Goal: Task Accomplishment & Management: Manage account settings

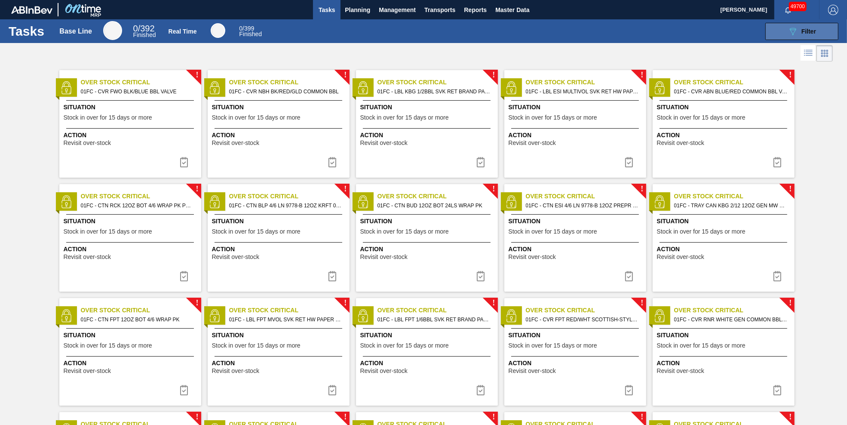
click at [564, 29] on span "Filter" at bounding box center [809, 31] width 15 height 7
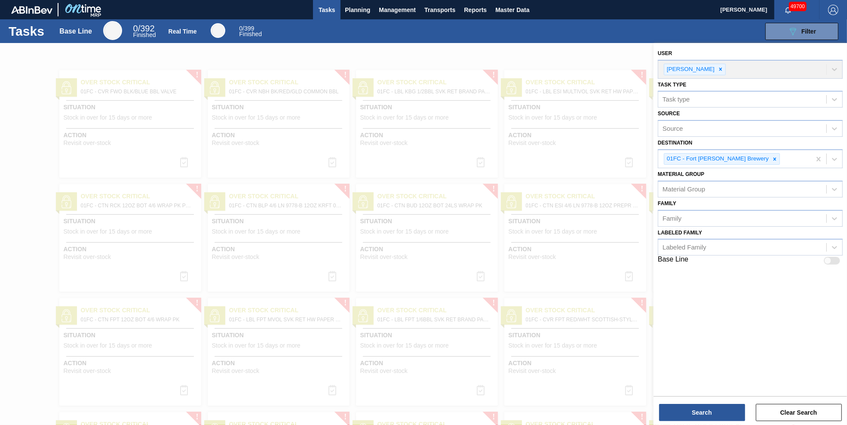
click at [536, 55] on div at bounding box center [423, 255] width 847 height 425
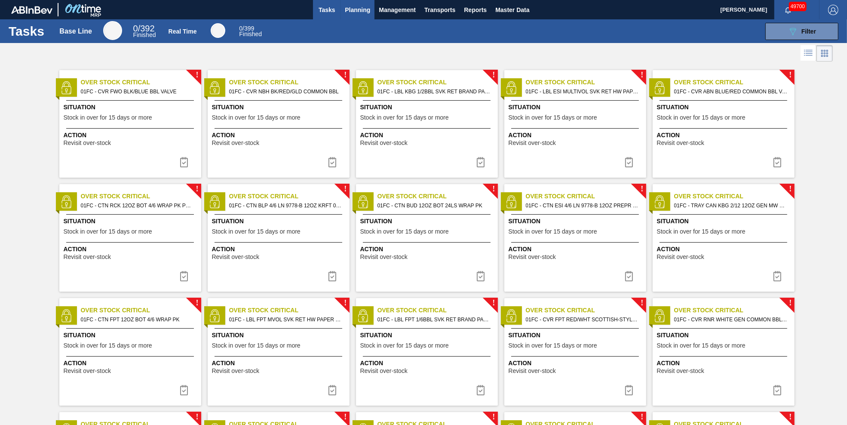
click at [358, 10] on span "Planning" at bounding box center [357, 10] width 25 height 10
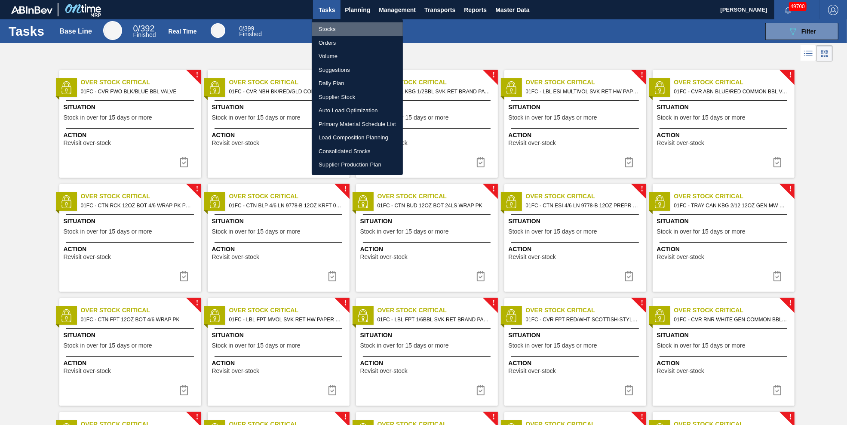
click at [333, 30] on li "Stocks" at bounding box center [357, 29] width 91 height 14
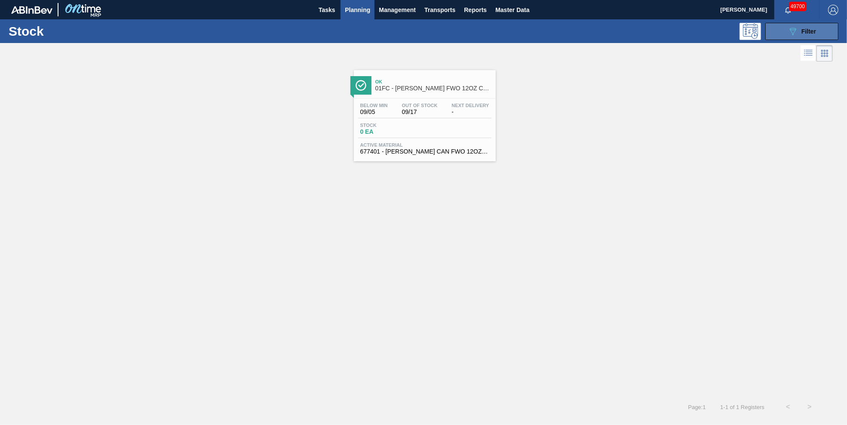
click at [564, 31] on span "Filter" at bounding box center [809, 31] width 15 height 7
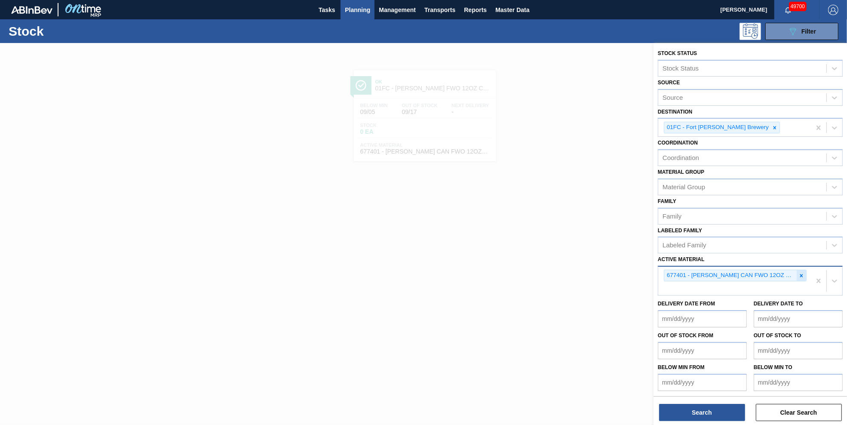
drag, startPoint x: 802, startPoint y: 270, endPoint x: 792, endPoint y: 260, distance: 13.7
click at [564, 273] on icon at bounding box center [802, 276] width 6 height 6
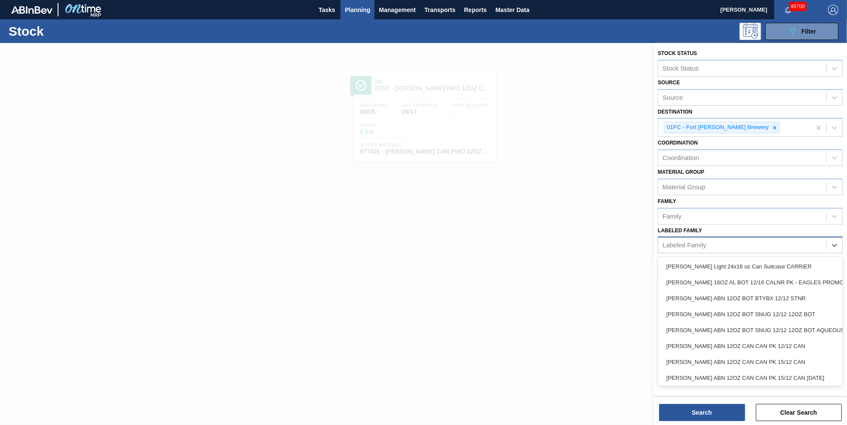
click at [564, 239] on div "Labeled Family" at bounding box center [743, 245] width 168 height 12
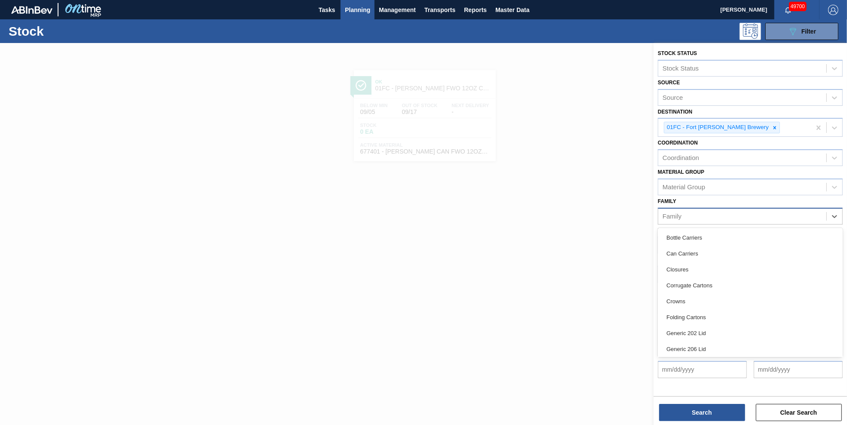
click at [564, 212] on div "Family" at bounding box center [743, 216] width 168 height 12
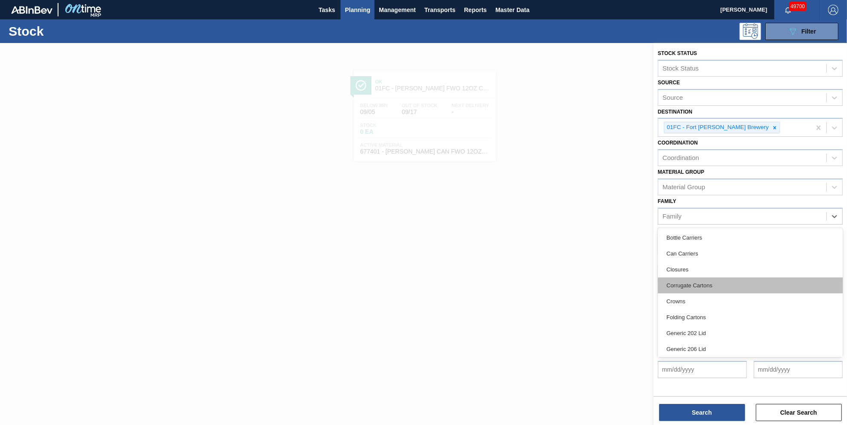
click at [564, 281] on div "Corrugate Cartons" at bounding box center [750, 285] width 185 height 16
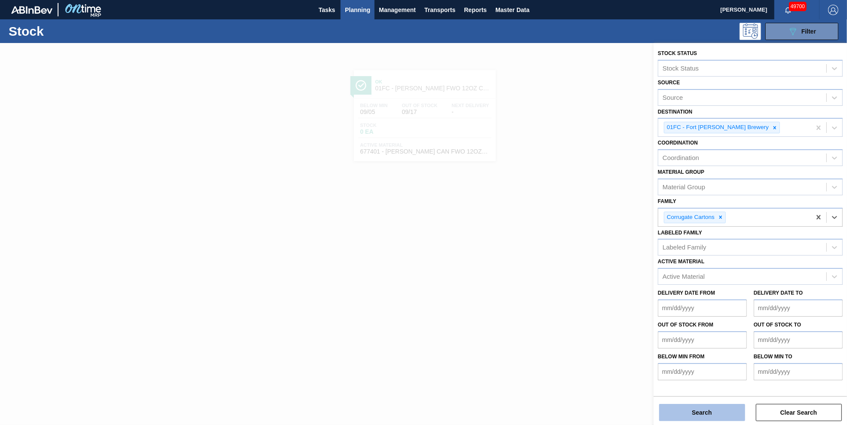
click at [564, 283] on button "Search" at bounding box center [702, 412] width 86 height 17
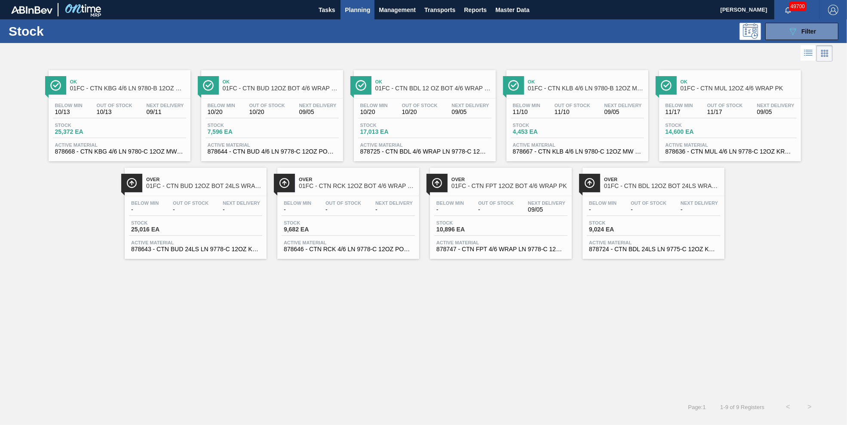
click at [564, 52] on icon at bounding box center [809, 53] width 10 height 10
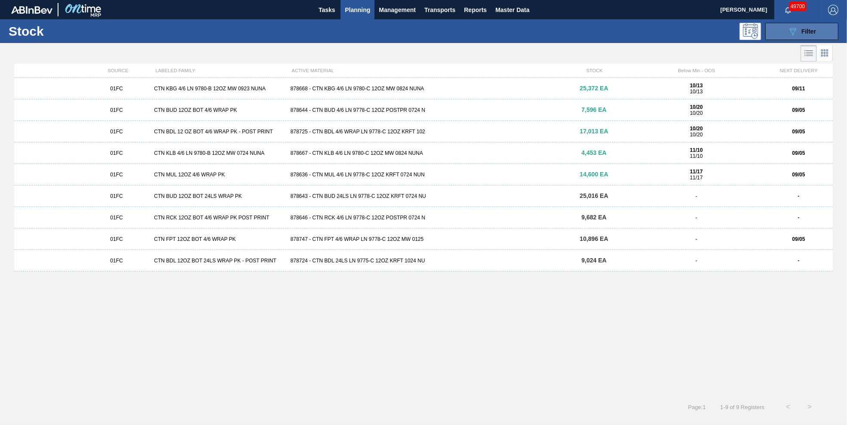
click at [564, 31] on div "089F7B8B-B2A5-4AFE-B5C0-19BA573D28AC Filter" at bounding box center [802, 31] width 28 height 10
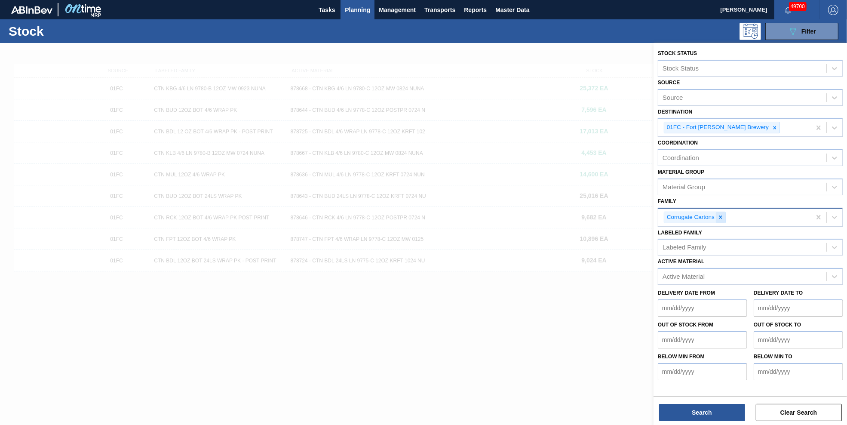
click at [564, 214] on icon at bounding box center [721, 217] width 6 height 6
click at [564, 269] on div "Active Material" at bounding box center [743, 274] width 168 height 12
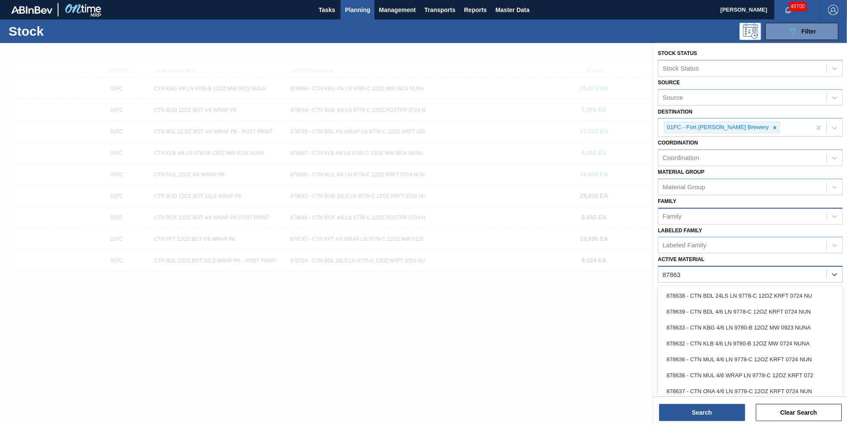
type Material "878637"
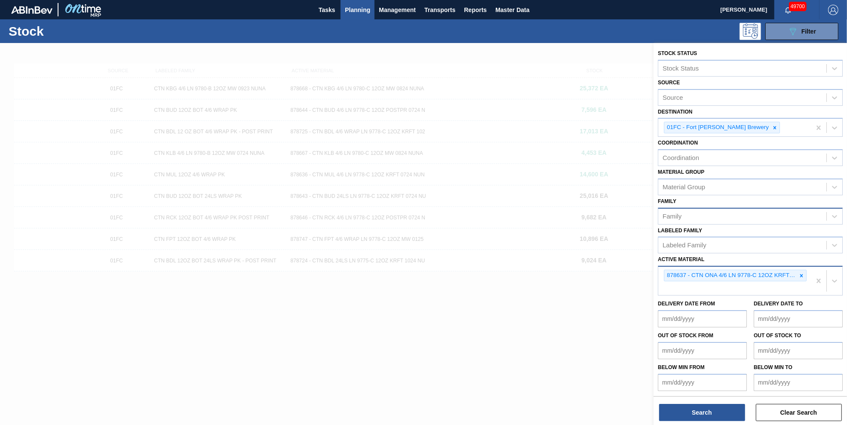
click at [564, 282] on div "878637 - CTN ONA 4/6 LN 9778-C 12OZ KRFT 0724 NUN" at bounding box center [735, 281] width 153 height 28
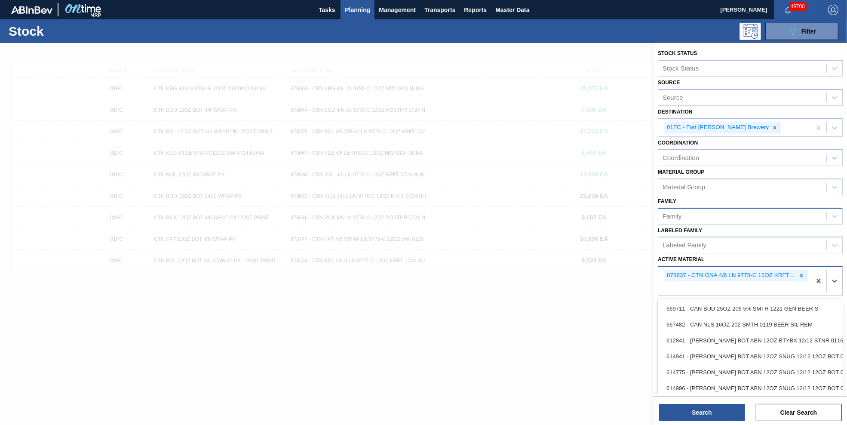
paste Material "878637 878640 878722 878647 878659 878642 878645 878715"
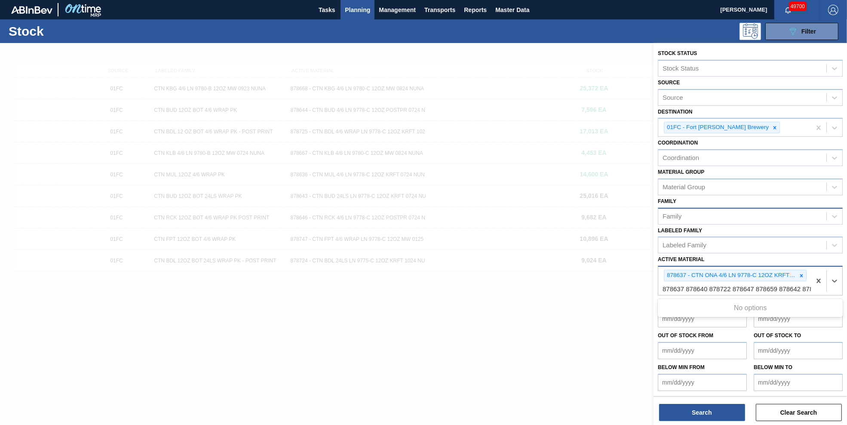
scroll to position [0, 37]
type Material "878637 878640 878722 878647 878659 878642 878645 878715"
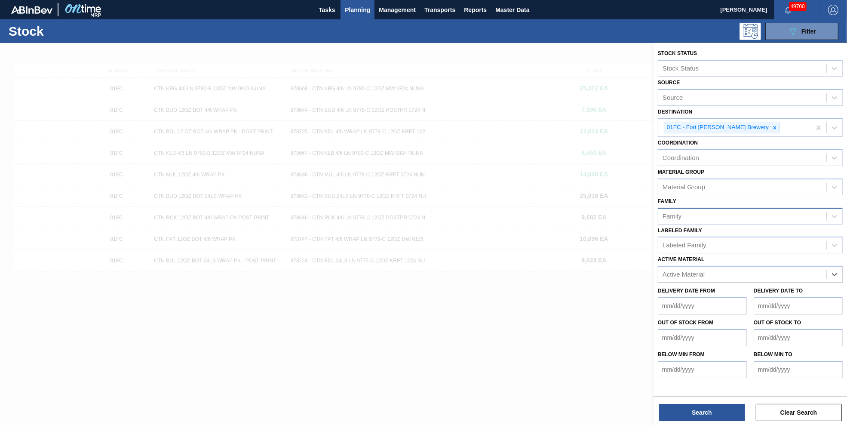
drag, startPoint x: 803, startPoint y: 285, endPoint x: 668, endPoint y: 288, distance: 134.7
click at [564, 268] on div "Active Material" at bounding box center [743, 274] width 168 height 12
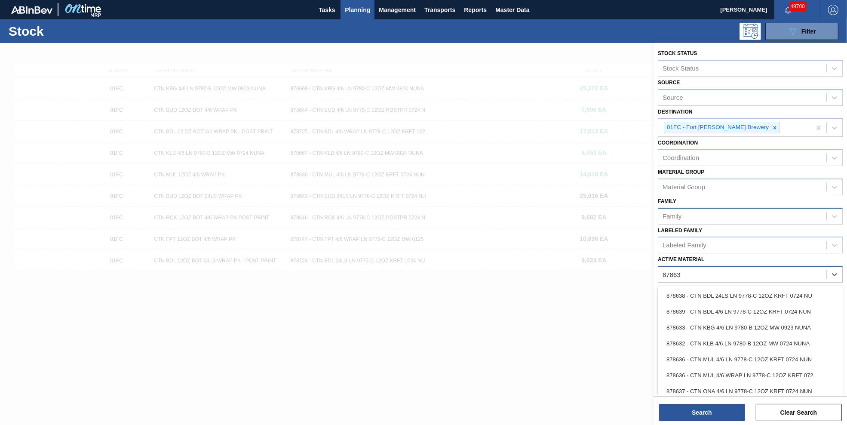
type Material "878637"
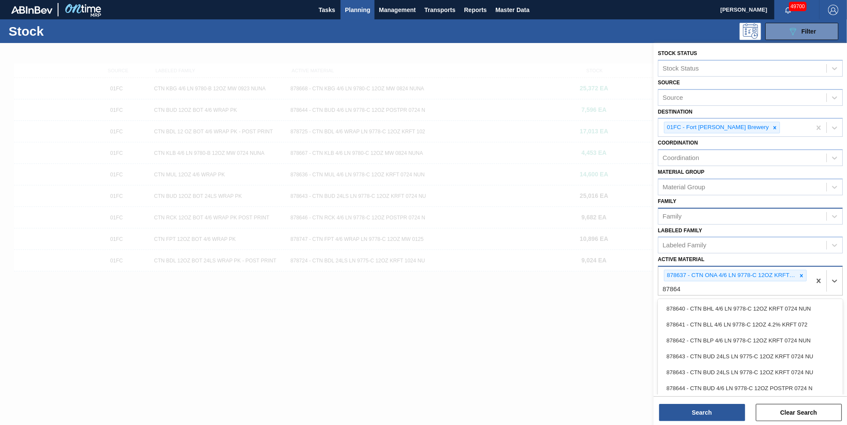
type Material "878640"
type Material "878722"
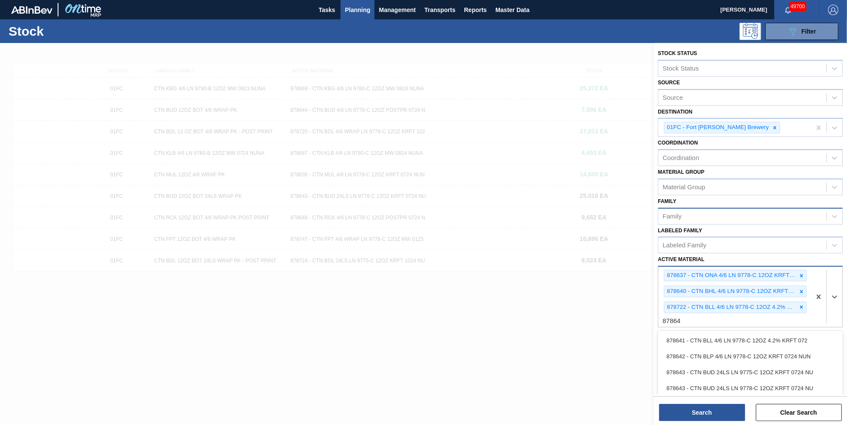
type Material "878647"
type Material "878659"
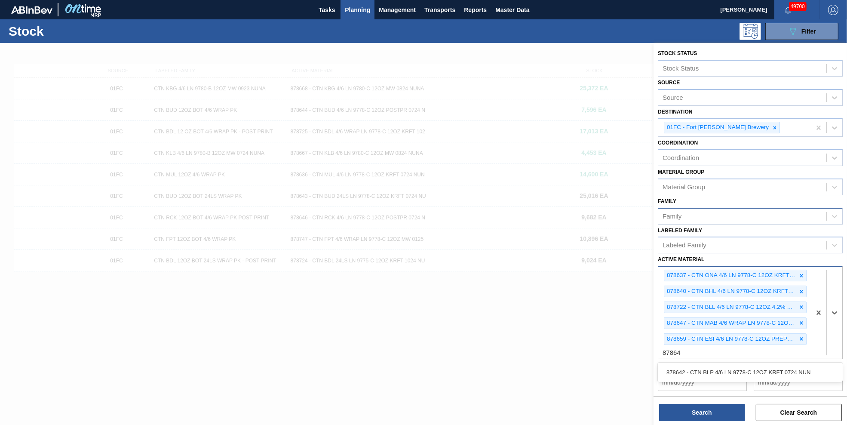
type Material "878642"
type Material "878645"
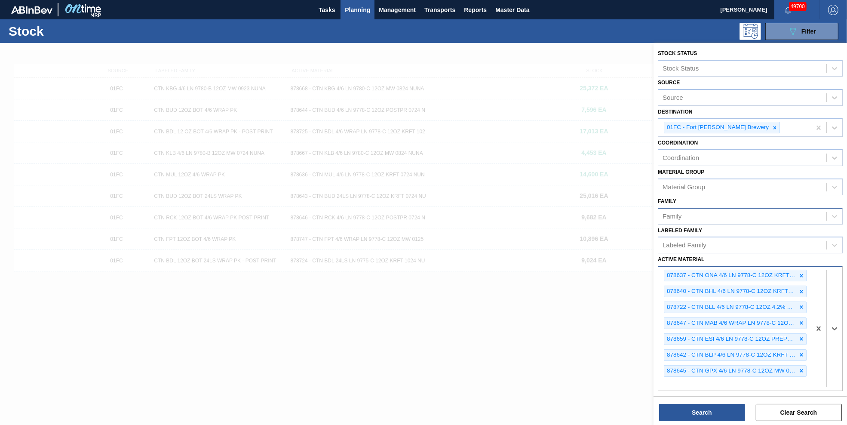
type Material "5"
type Material "878715"
click at [564, 283] on button "Search" at bounding box center [702, 412] width 86 height 17
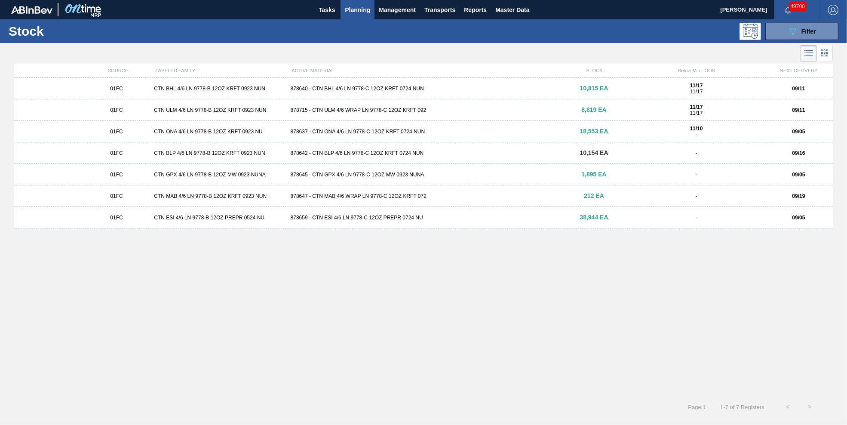
click at [366, 87] on div "878640 - CTN BHL 4/6 LN 9778-C 12OZ KRFT 0724 NUN" at bounding box center [423, 89] width 273 height 6
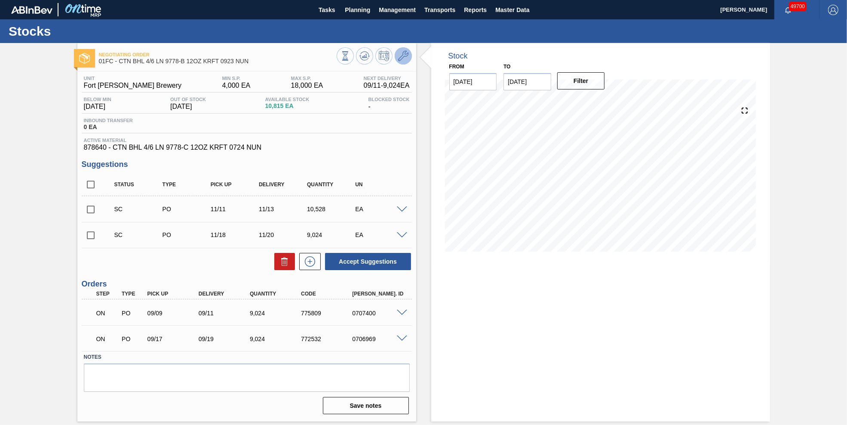
click at [408, 58] on icon at bounding box center [403, 56] width 10 height 10
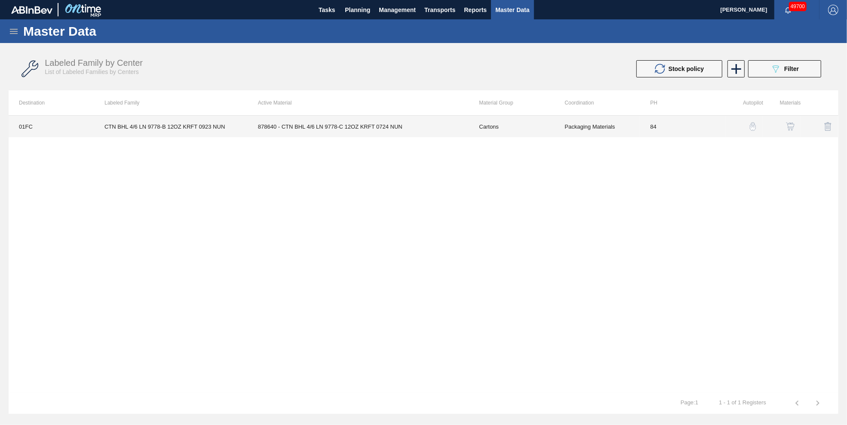
click at [369, 131] on td "878640 - CTN BHL 4/6 LN 9778-C 12OZ KRFT 0724 NUN" at bounding box center [359, 127] width 222 height 22
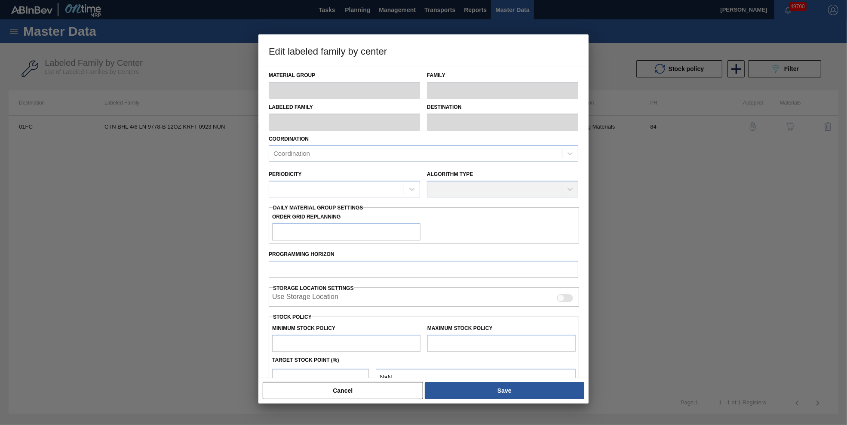
type input "Cartons"
type input "Folding Cartons"
type input "CTN BHL 4/6 LN 9778-B 12OZ KRFT 0923 NUN"
type input "01FC - Fort [PERSON_NAME] Brewery"
type input "84"
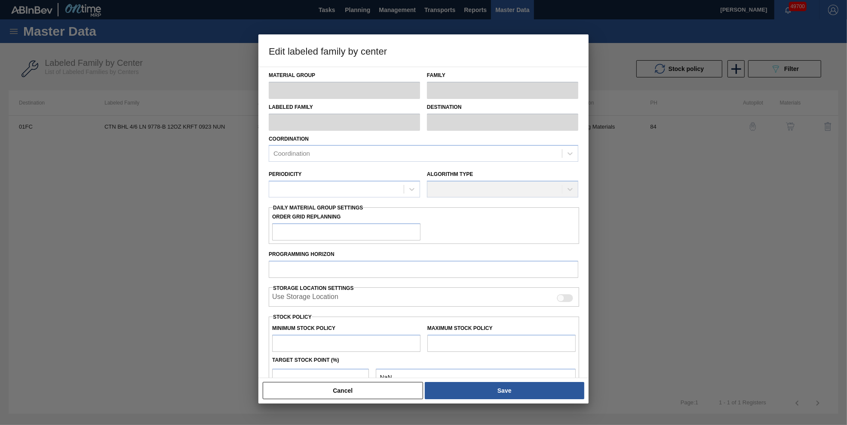
type input "4,000"
type input "18,000"
type input "25"
type input "7,500"
checkbox input "true"
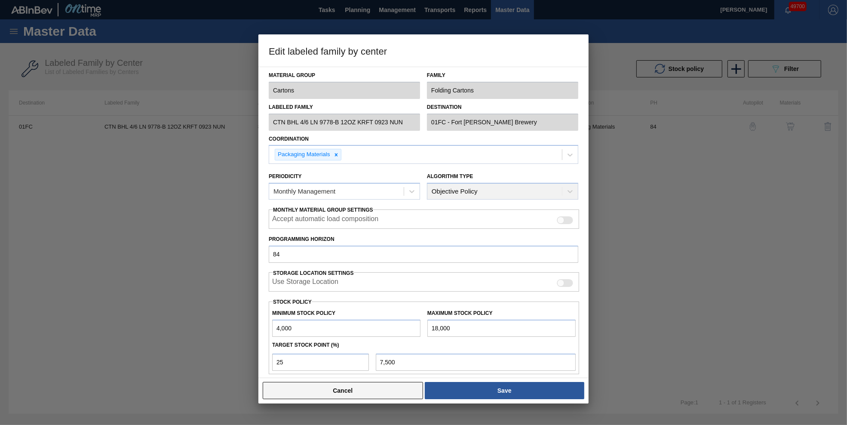
click at [371, 283] on button "Cancel" at bounding box center [343, 390] width 160 height 17
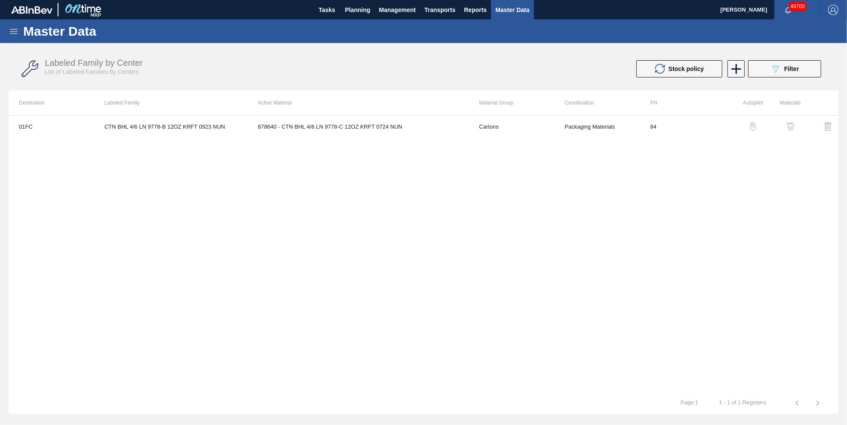
click at [564, 127] on img "button" at bounding box center [790, 126] width 9 height 9
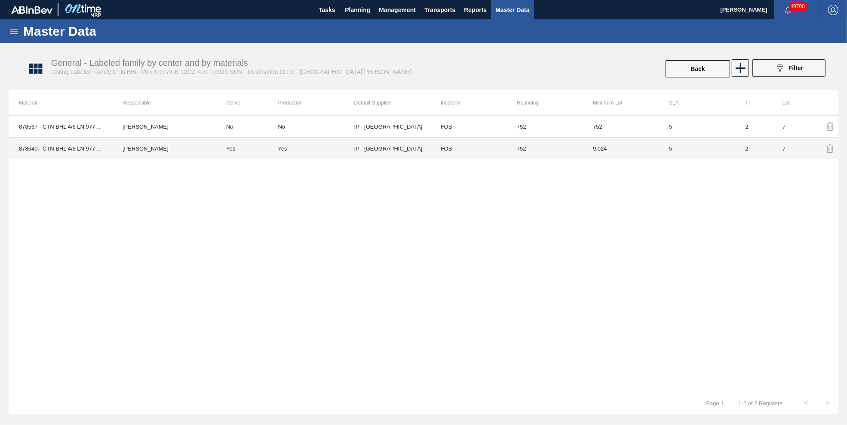
click at [363, 146] on td "IP - [GEOGRAPHIC_DATA]" at bounding box center [392, 149] width 76 height 22
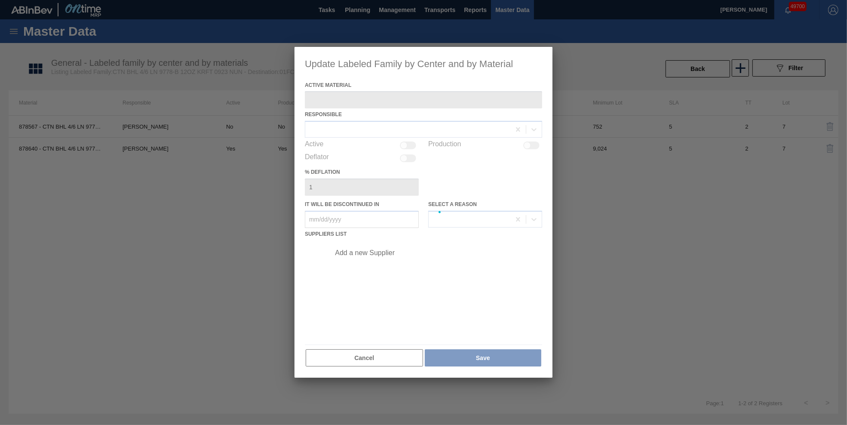
type Material "878640 - CTN BHL 4/6 LN 9778-C 12OZ KRFT 0724 NUN"
checkbox input "true"
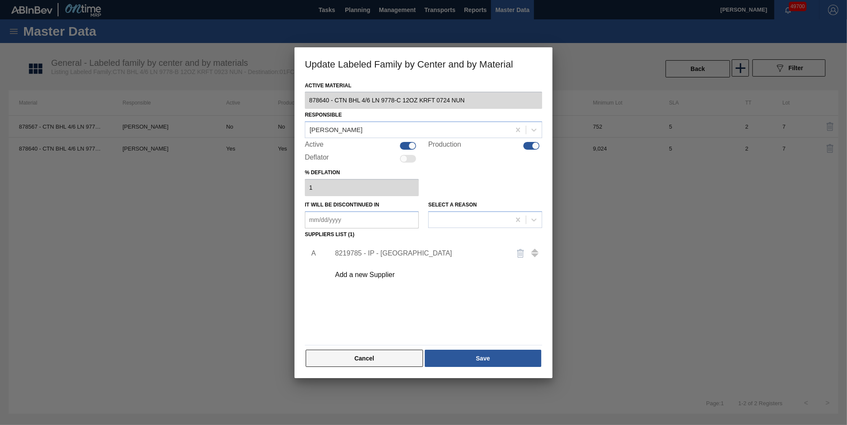
click at [363, 283] on button "Cancel" at bounding box center [364, 358] width 117 height 17
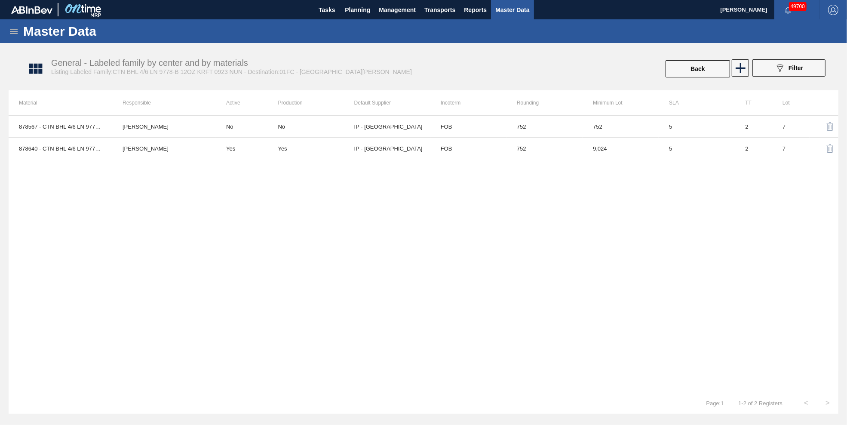
click at [11, 30] on icon at bounding box center [14, 31] width 10 height 10
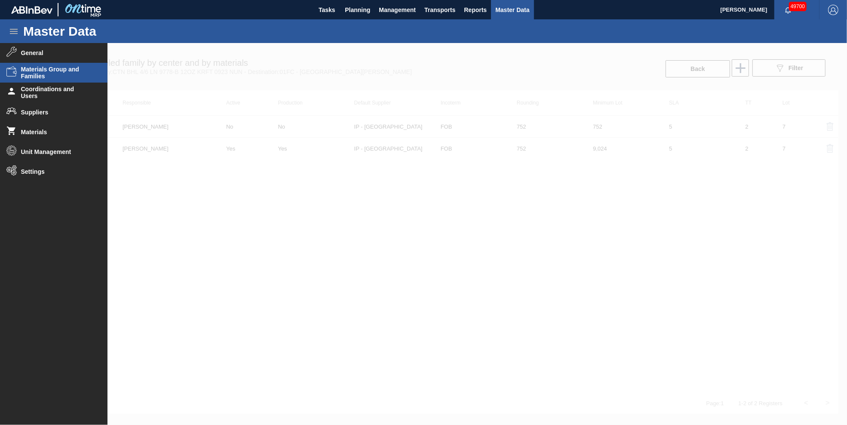
click at [35, 72] on span "Materials Group and Families" at bounding box center [56, 73] width 71 height 14
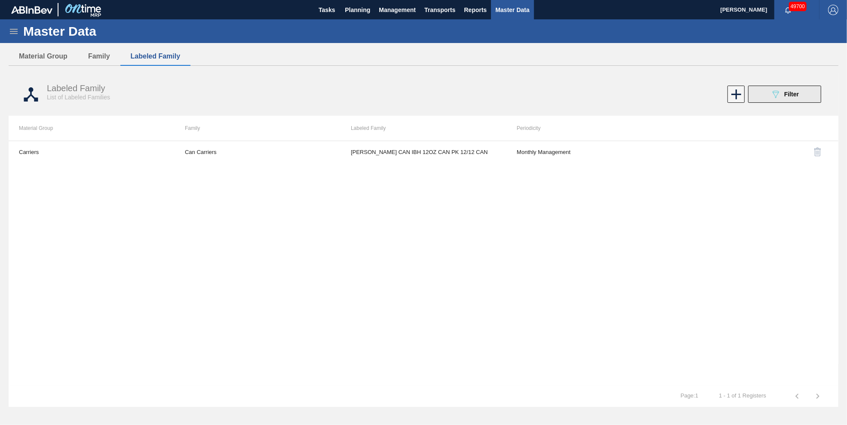
click at [564, 97] on div "089F7B8B-B2A5-4AFE-B5C0-19BA573D28AC Filter" at bounding box center [785, 94] width 28 height 10
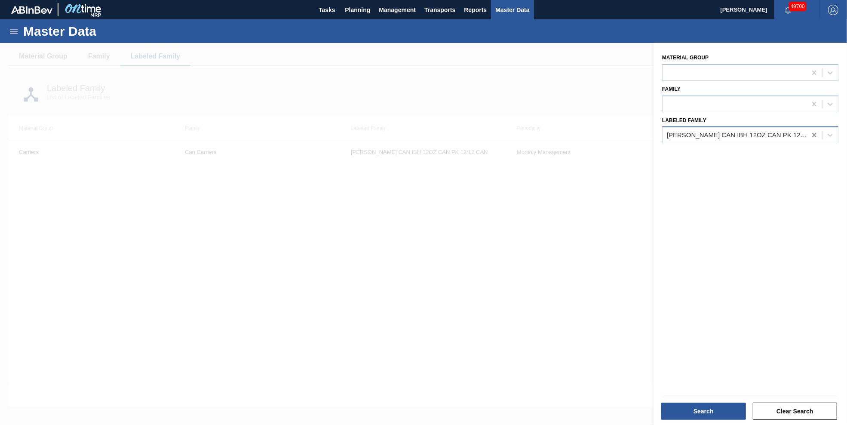
click at [564, 134] on icon at bounding box center [814, 135] width 9 height 9
click at [564, 130] on div at bounding box center [735, 135] width 144 height 12
type Family "ctn ona"
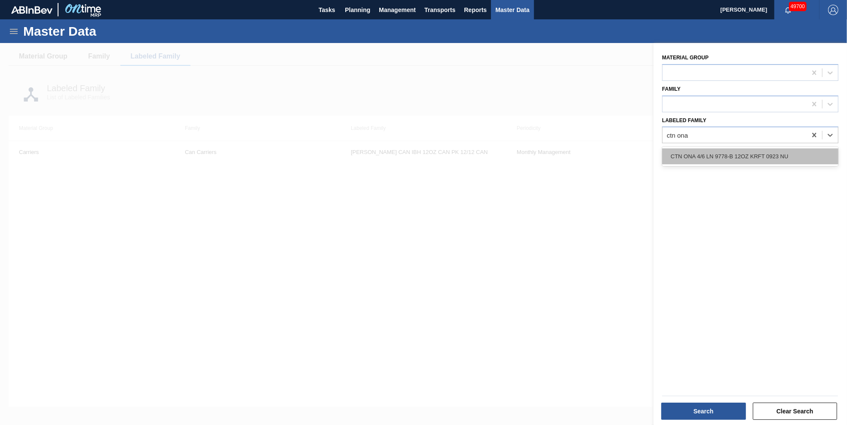
click at [564, 157] on div "CTN ONA 4/6 LN 9778-B 12OZ KRFT 0923 NU" at bounding box center [750, 156] width 176 height 16
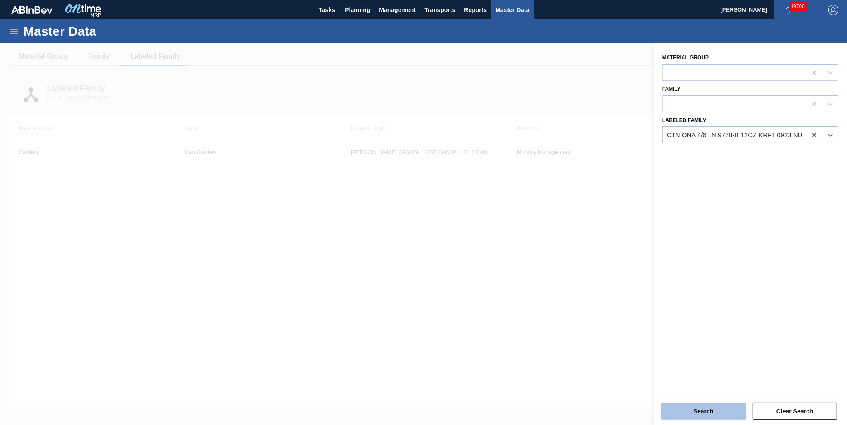
click at [564, 283] on button "Search" at bounding box center [704, 411] width 85 height 17
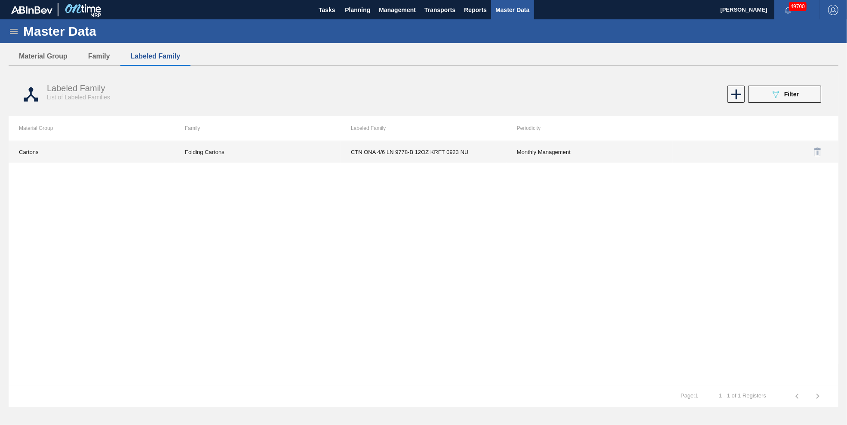
click at [428, 151] on td "CTN ONA 4/6 LN 9778-B 12OZ KRFT 0923 NU" at bounding box center [424, 152] width 166 height 22
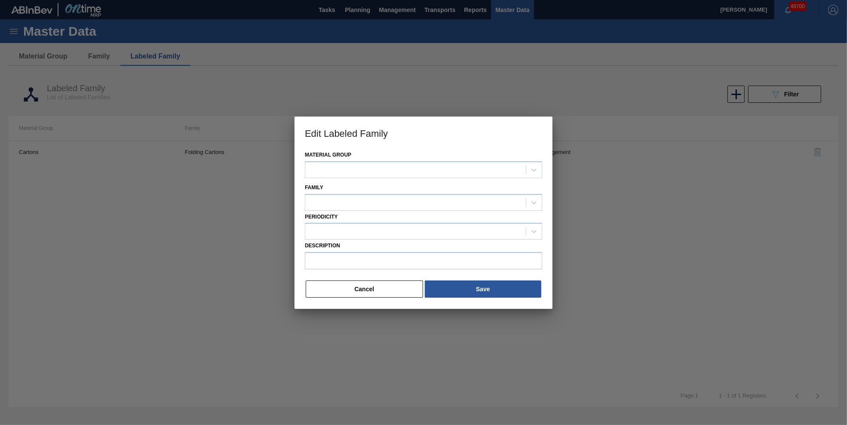
type input "CTN ONA 4/6 LN 9778-B 12OZ KRFT 0923 NU"
click at [537, 201] on icon at bounding box center [534, 203] width 9 height 9
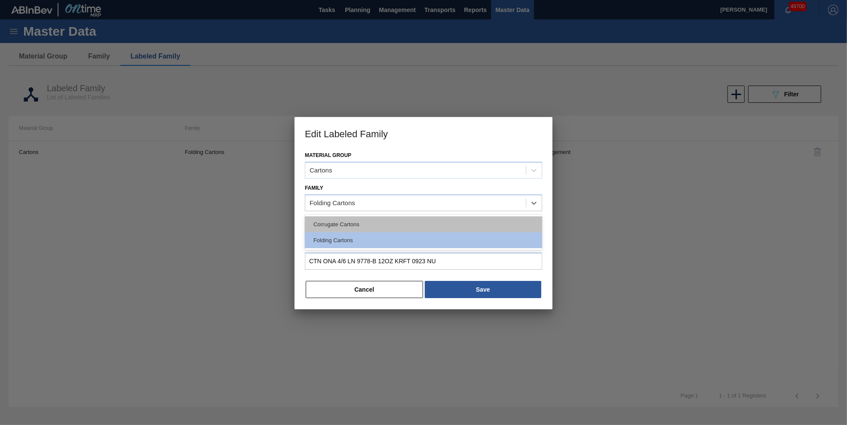
click at [423, 225] on div "Corrugate Cartons" at bounding box center [423, 224] width 237 height 16
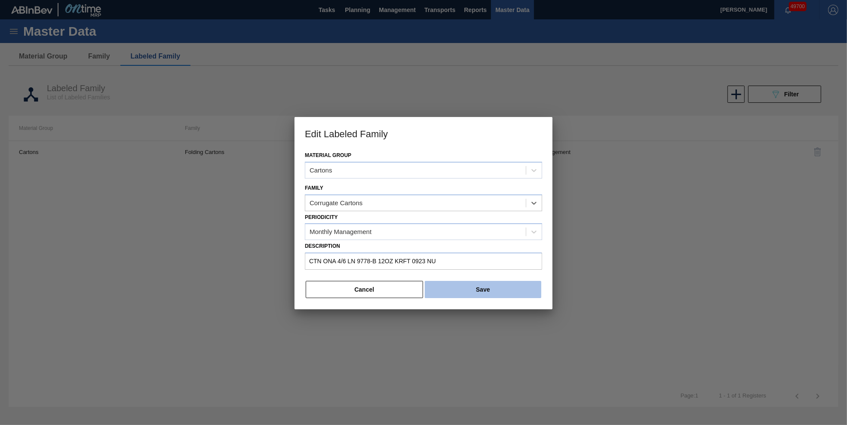
click at [491, 283] on button "Save" at bounding box center [483, 289] width 117 height 17
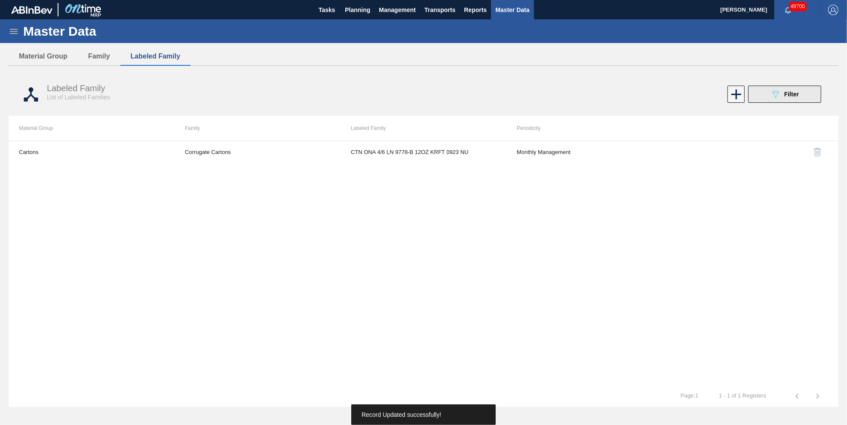
click at [564, 94] on div "089F7B8B-B2A5-4AFE-B5C0-19BA573D28AC Filter" at bounding box center [785, 94] width 28 height 10
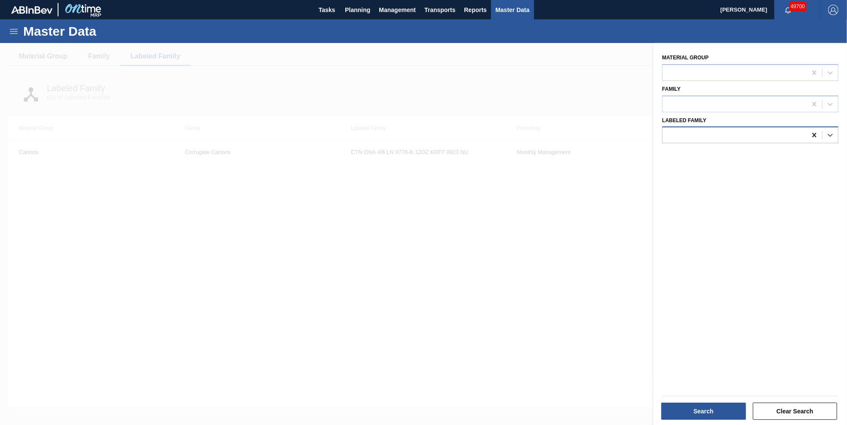
click at [564, 135] on icon at bounding box center [814, 135] width 9 height 9
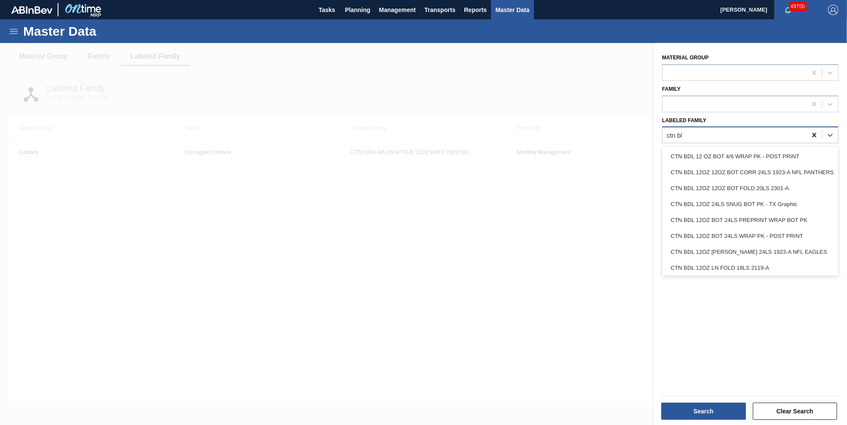
type Family "ctn bhl"
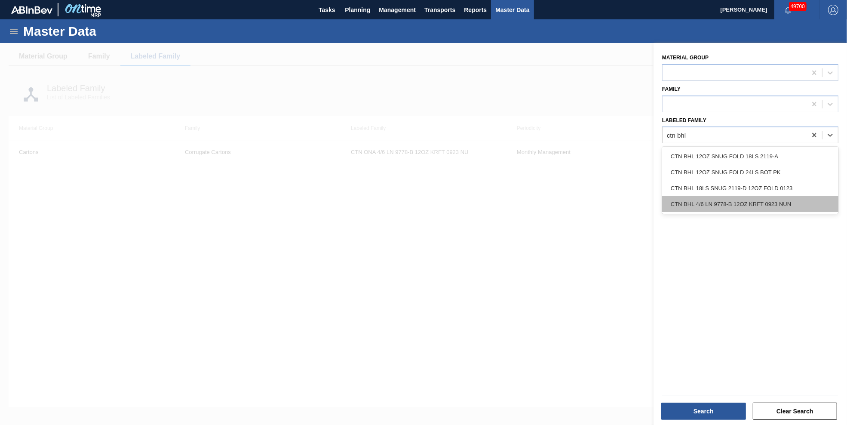
click at [564, 203] on div "CTN BHL 4/6 LN 9778-B 12OZ KRFT 0923 NUN" at bounding box center [750, 204] width 176 height 16
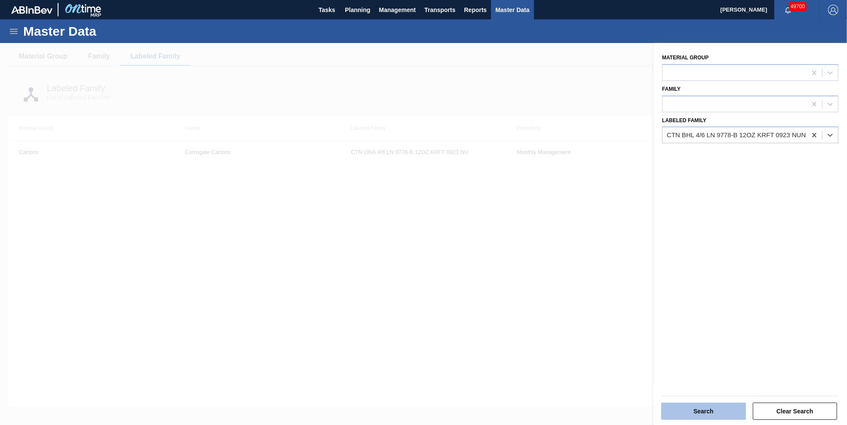
click at [564, 283] on button "Search" at bounding box center [704, 411] width 85 height 17
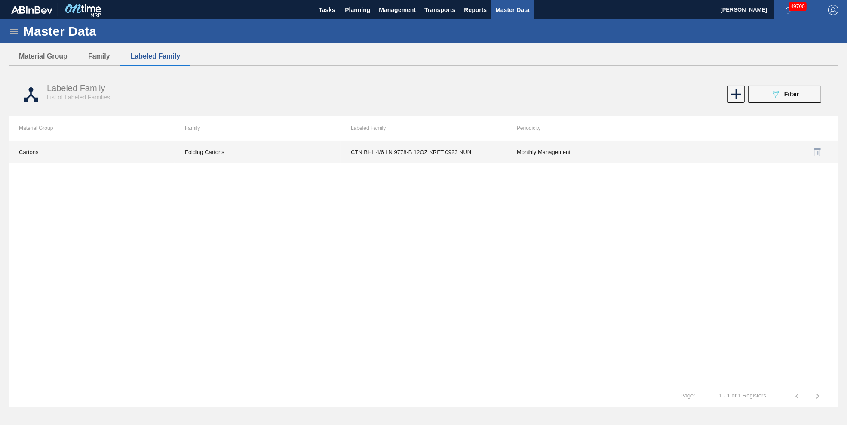
click at [389, 155] on td "CTN BHL 4/6 LN 9778-B 12OZ KRFT 0923 NUN" at bounding box center [424, 152] width 166 height 22
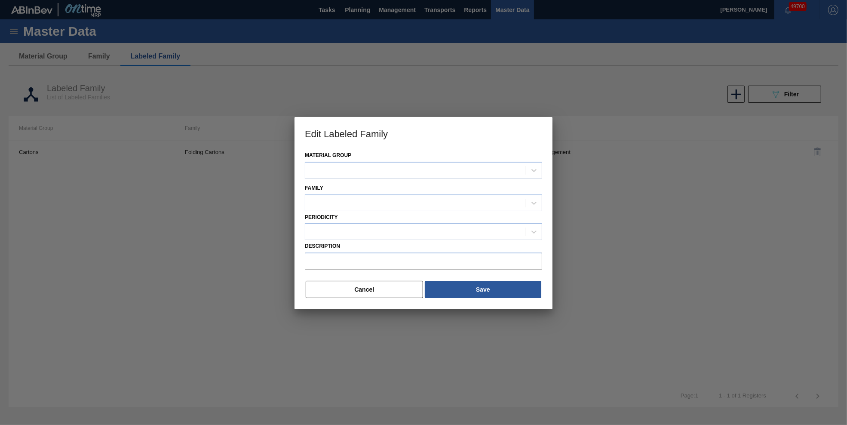
type input "CTN BHL 4/6 LN 9778-B 12OZ KRFT 0923 NUN"
click at [536, 200] on icon at bounding box center [534, 203] width 9 height 9
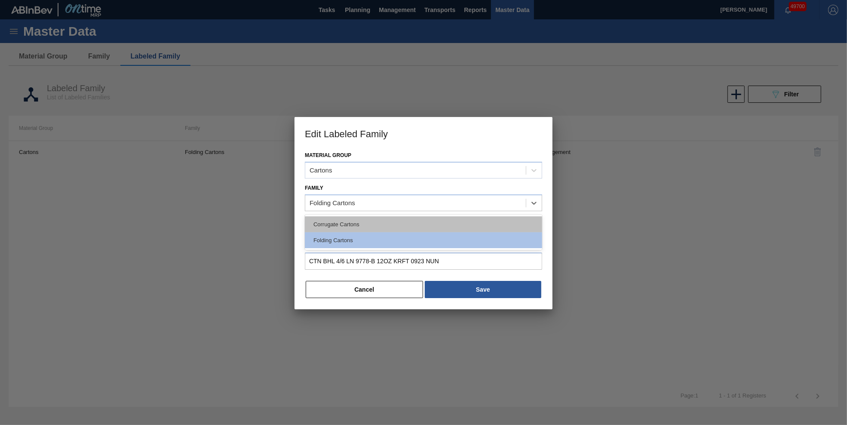
click at [437, 222] on div "Corrugate Cartons" at bounding box center [423, 224] width 237 height 16
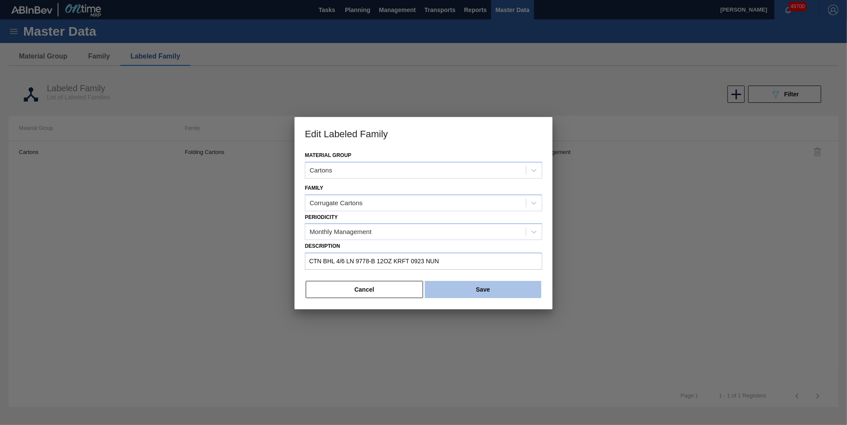
click at [508, 283] on button "Save" at bounding box center [483, 289] width 117 height 17
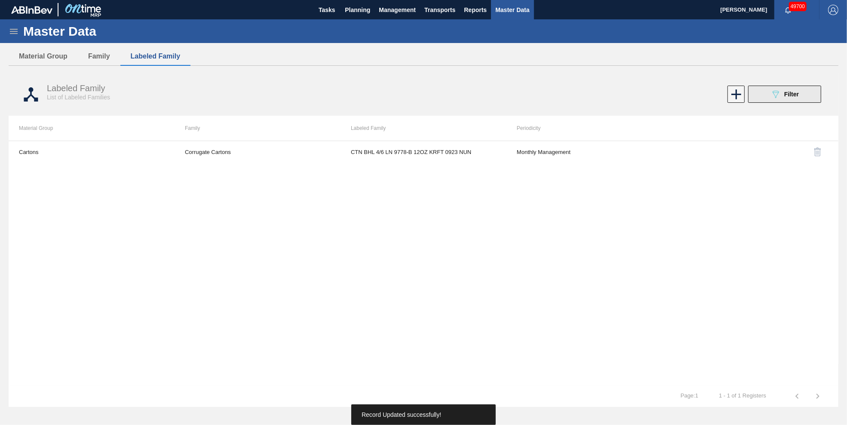
click at [564, 95] on icon "089F7B8B-B2A5-4AFE-B5C0-19BA573D28AC" at bounding box center [776, 94] width 10 height 10
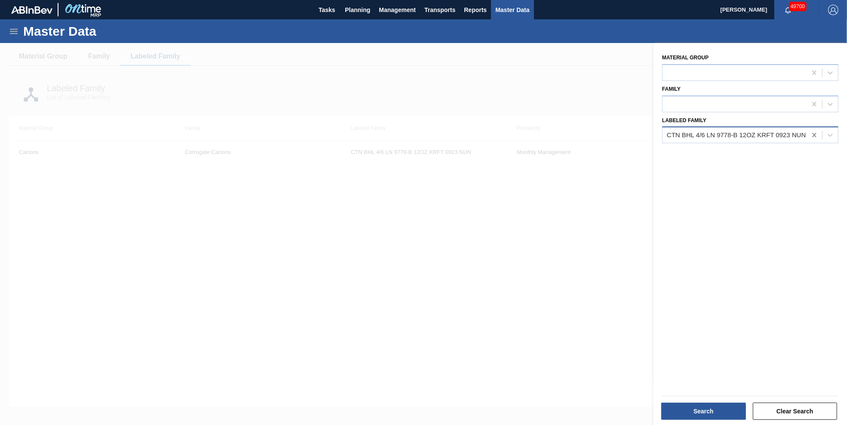
click at [564, 134] on icon at bounding box center [814, 135] width 9 height 9
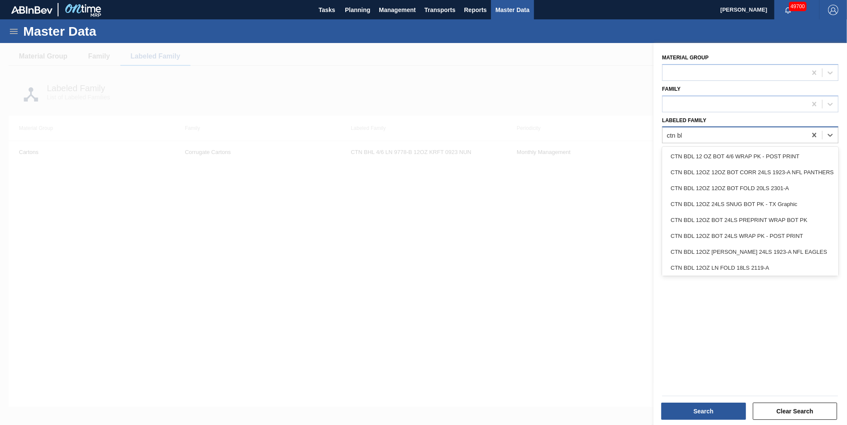
type Family "ctn bll"
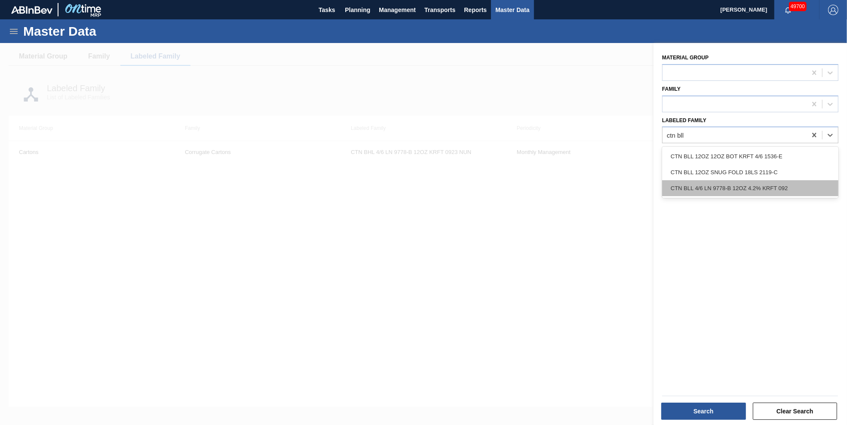
click at [564, 183] on div "CTN BLL 4/6 LN 9778-B 12OZ 4.2% KRFT 092" at bounding box center [750, 188] width 176 height 16
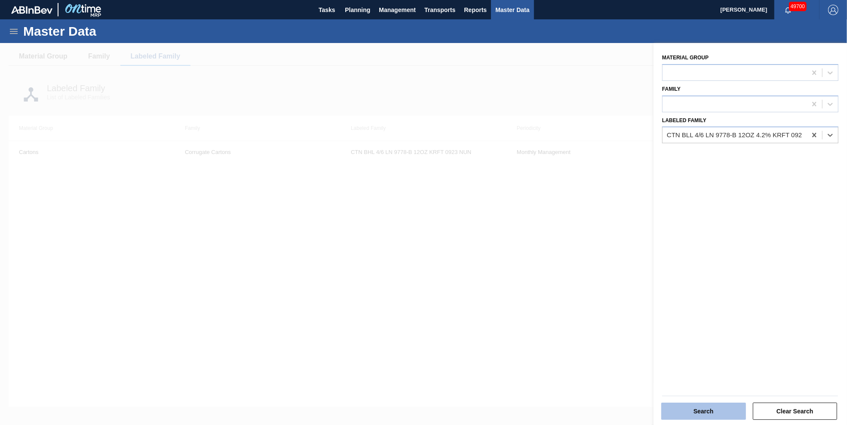
click at [564, 283] on button "Search" at bounding box center [704, 411] width 85 height 17
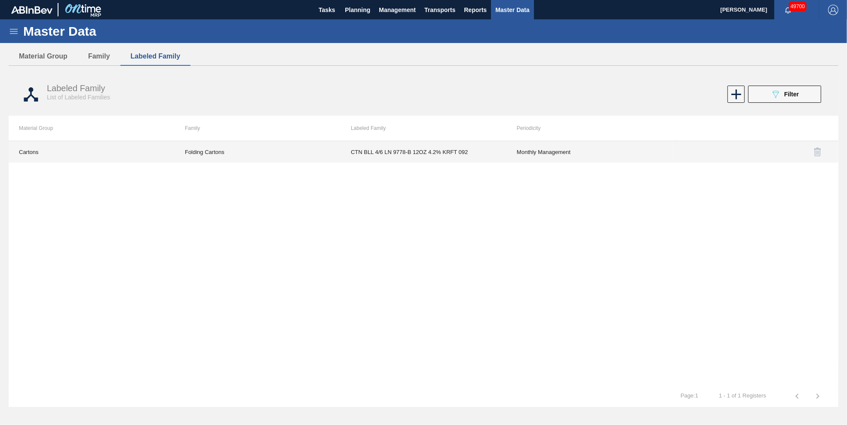
click at [436, 151] on td "CTN BLL 4/6 LN 9778-B 12OZ 4.2% KRFT 092" at bounding box center [424, 152] width 166 height 22
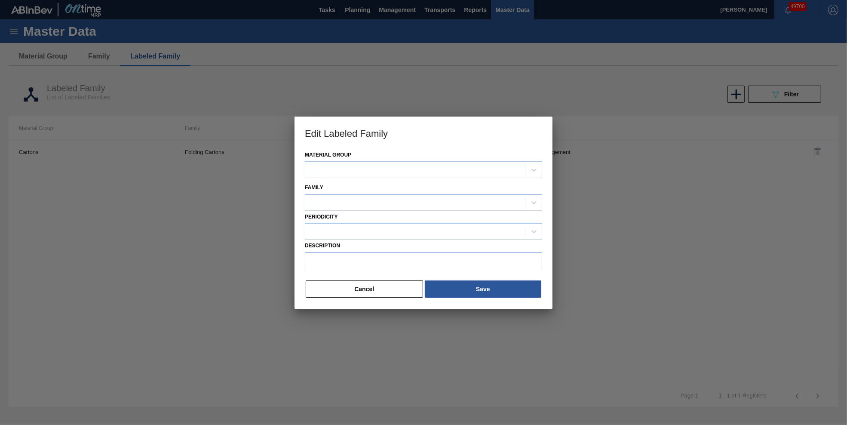
type input "CTN BLL 4/6 LN 9778-B 12OZ 4.2% KRFT 092"
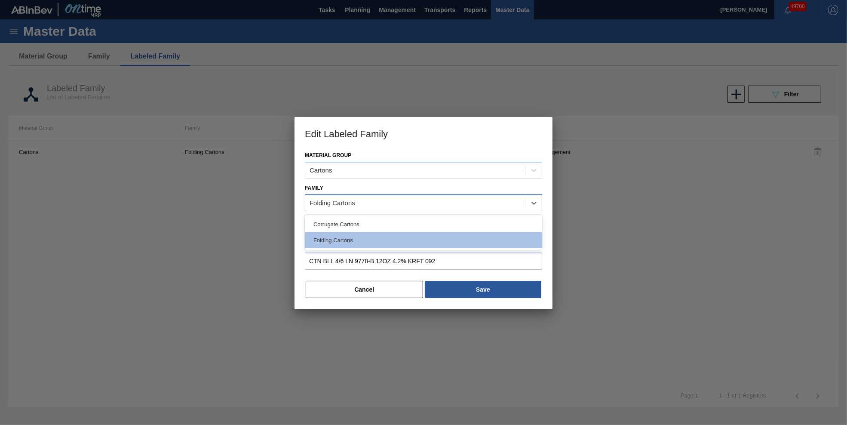
click at [404, 203] on div "Folding Cartons" at bounding box center [415, 203] width 221 height 12
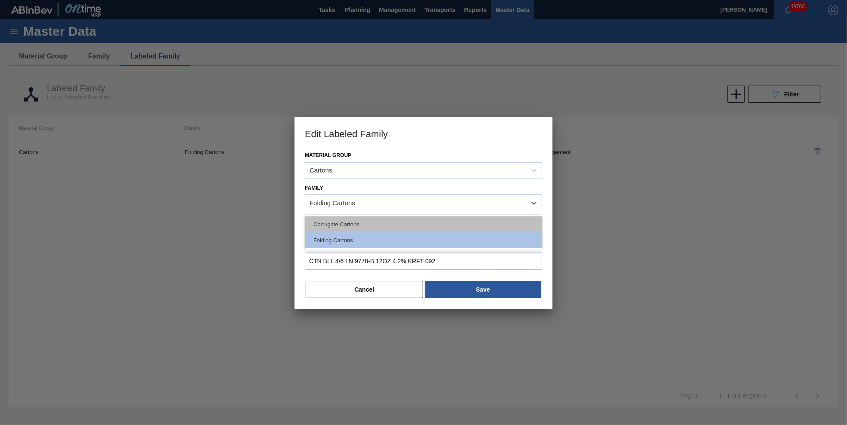
click at [400, 225] on div "Corrugate Cartons" at bounding box center [423, 224] width 237 height 16
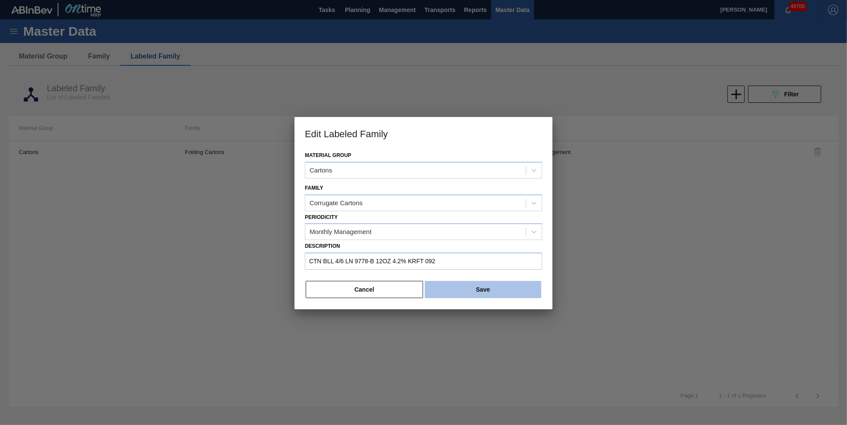
click at [513, 283] on button "Save" at bounding box center [483, 289] width 117 height 17
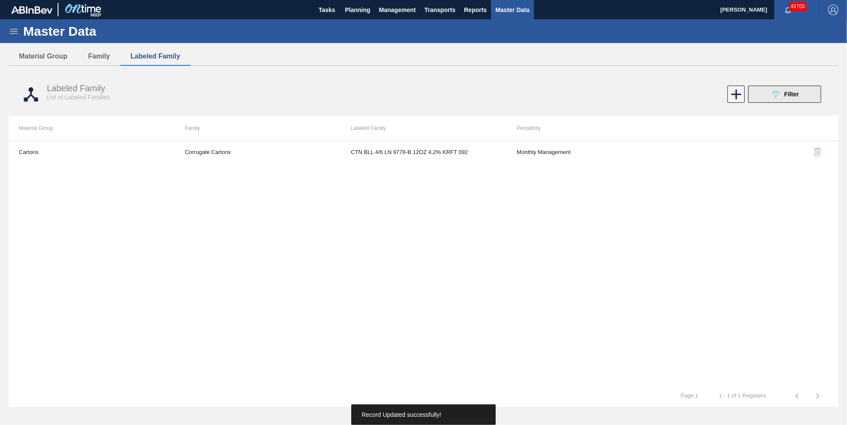
click at [564, 92] on span "Filter" at bounding box center [792, 94] width 15 height 7
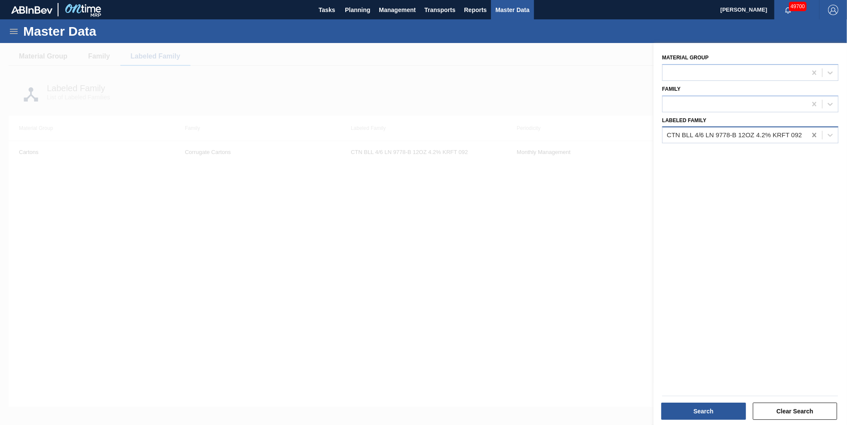
click at [564, 133] on icon at bounding box center [815, 135] width 4 height 4
type Family "ctn mab"
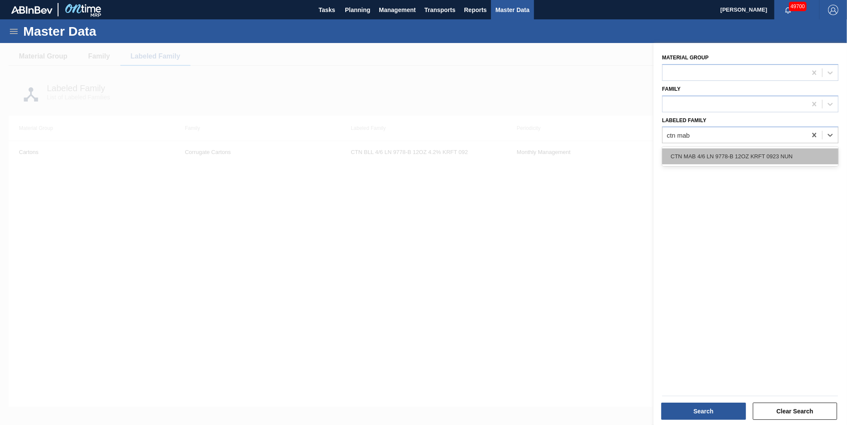
click at [564, 154] on div "CTN MAB 4/6 LN 9778-B 12OZ KRFT 0923 NUN" at bounding box center [750, 156] width 176 height 16
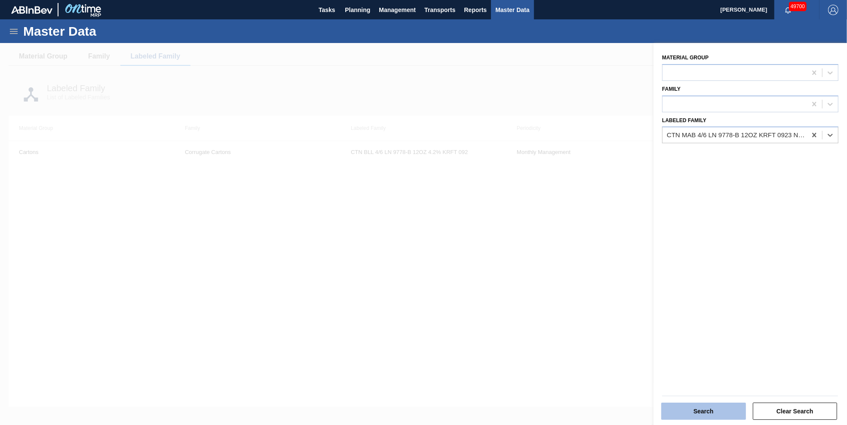
click at [564, 283] on button "Search" at bounding box center [704, 411] width 85 height 17
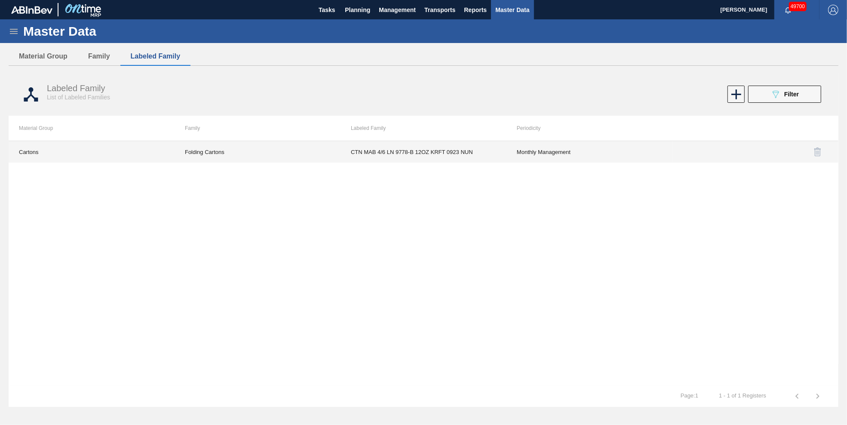
click at [521, 151] on td "Monthly Management" at bounding box center [590, 152] width 166 height 22
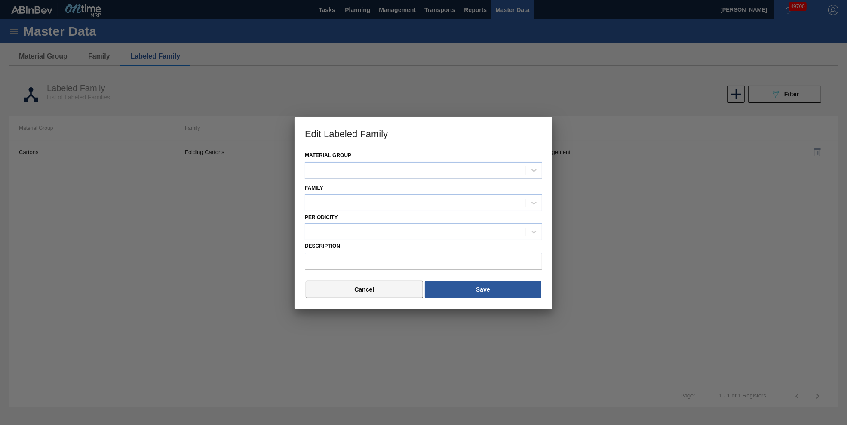
click at [393, 283] on button "Cancel" at bounding box center [364, 289] width 117 height 17
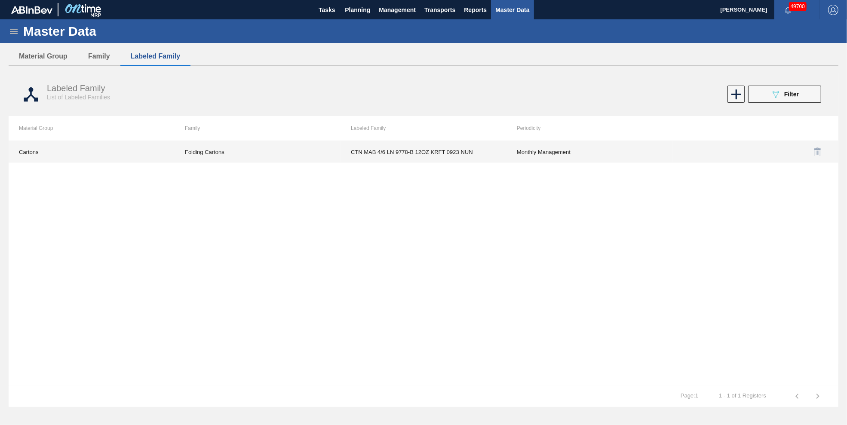
click at [414, 151] on td "CTN MAB 4/6 LN 9778-B 12OZ KRFT 0923 NUN" at bounding box center [424, 152] width 166 height 22
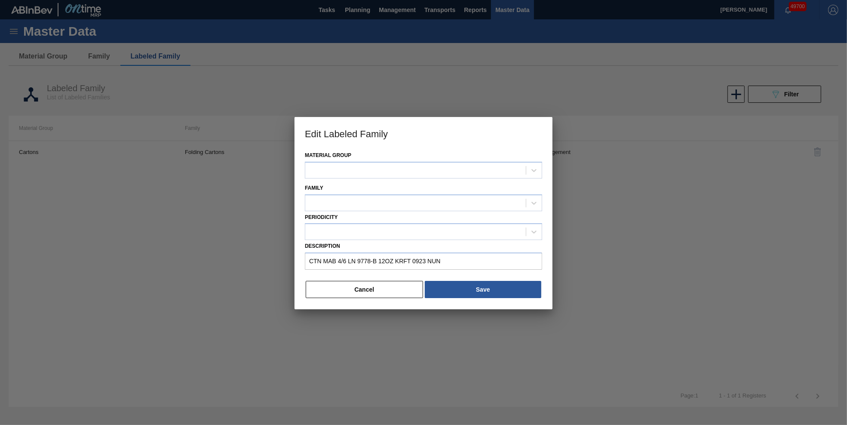
type input "CTN MAB 4/6 LN 9778-B 12OZ KRFT 0923 NUN"
click at [538, 201] on icon at bounding box center [534, 203] width 9 height 9
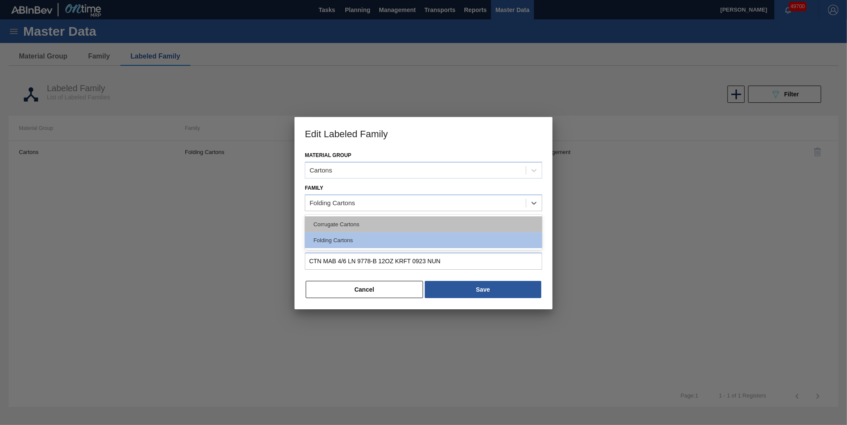
click at [416, 221] on div "Corrugate Cartons" at bounding box center [423, 224] width 237 height 16
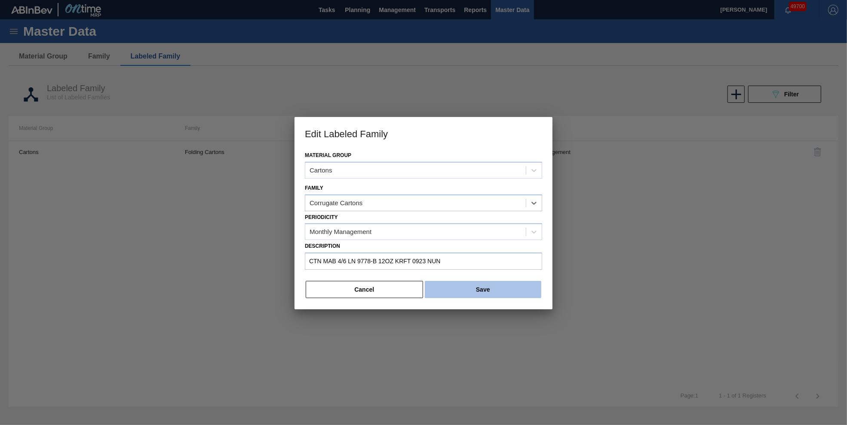
click at [493, 283] on button "Save" at bounding box center [483, 289] width 117 height 17
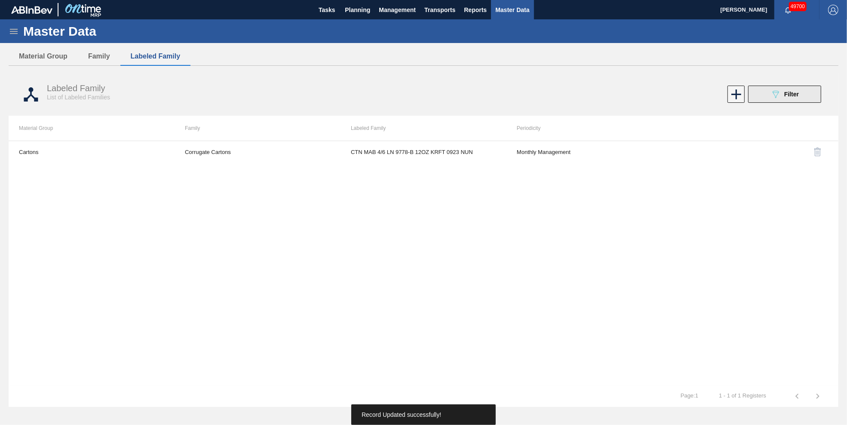
click at [564, 95] on icon "089F7B8B-B2A5-4AFE-B5C0-19BA573D28AC" at bounding box center [776, 94] width 10 height 10
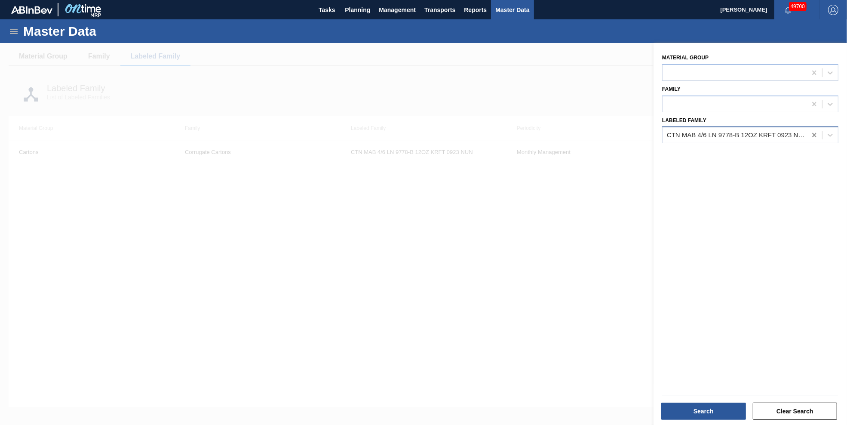
click at [564, 133] on icon at bounding box center [815, 135] width 4 height 4
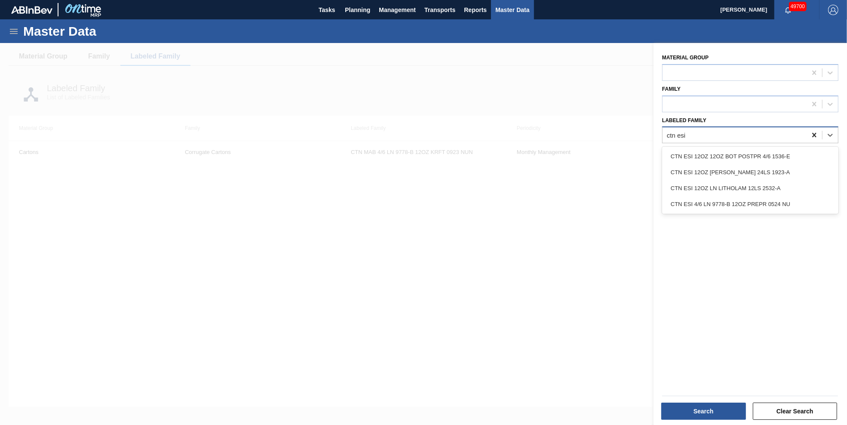
type Family "ctn esi"
click at [564, 197] on div "CTN ESI 4/6 LN 9778-B 12OZ PREPR 0524 NU" at bounding box center [750, 204] width 176 height 16
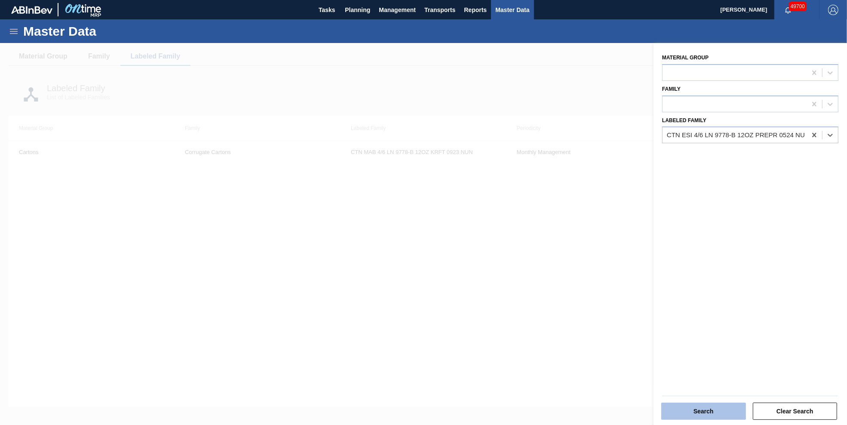
click at [564, 283] on button "Search" at bounding box center [704, 411] width 85 height 17
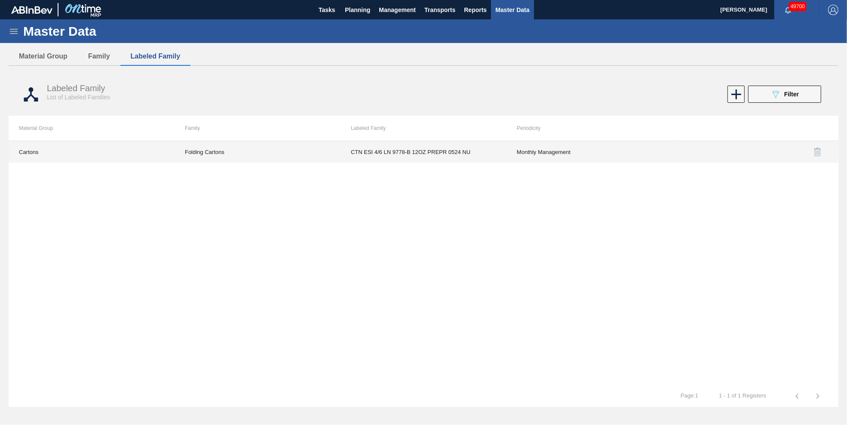
click at [400, 152] on td "CTN ESI 4/6 LN 9778-B 12OZ PREPR 0524 NU" at bounding box center [424, 152] width 166 height 22
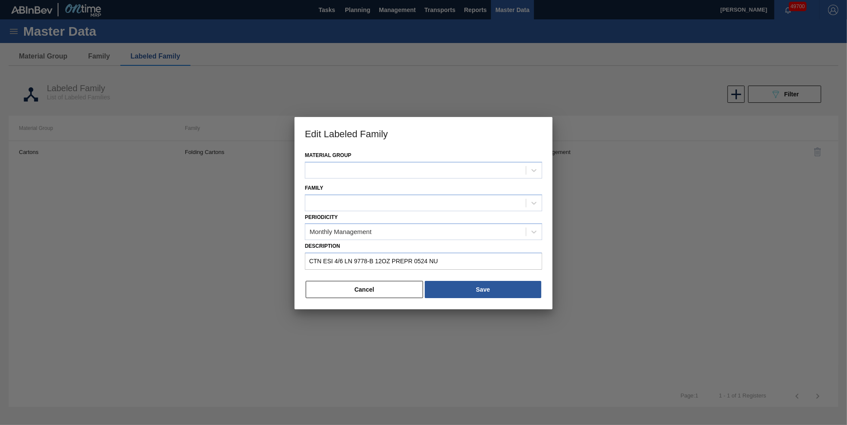
type input "CTN ESI 4/6 LN 9778-B 12OZ PREPR 0524 NU"
click at [531, 203] on icon at bounding box center [534, 203] width 9 height 9
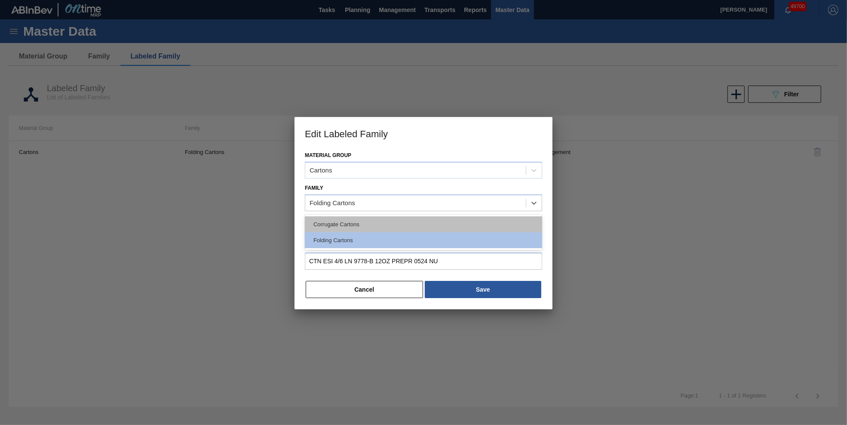
click at [432, 222] on div "Corrugate Cartons" at bounding box center [423, 224] width 237 height 16
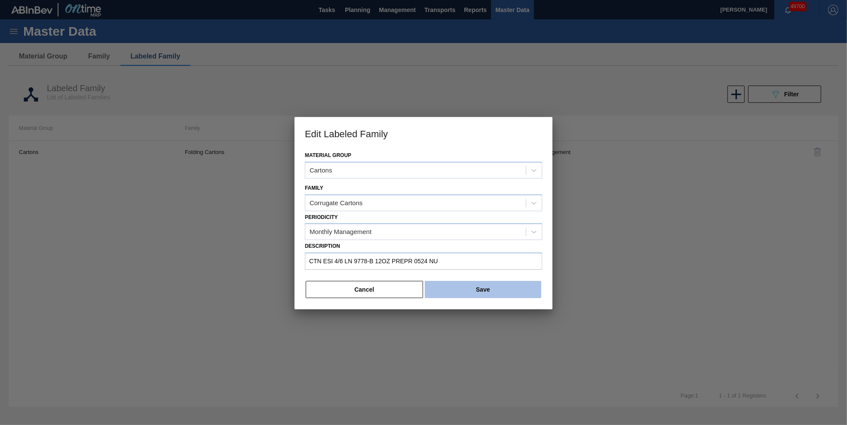
click at [499, 283] on button "Save" at bounding box center [483, 289] width 117 height 17
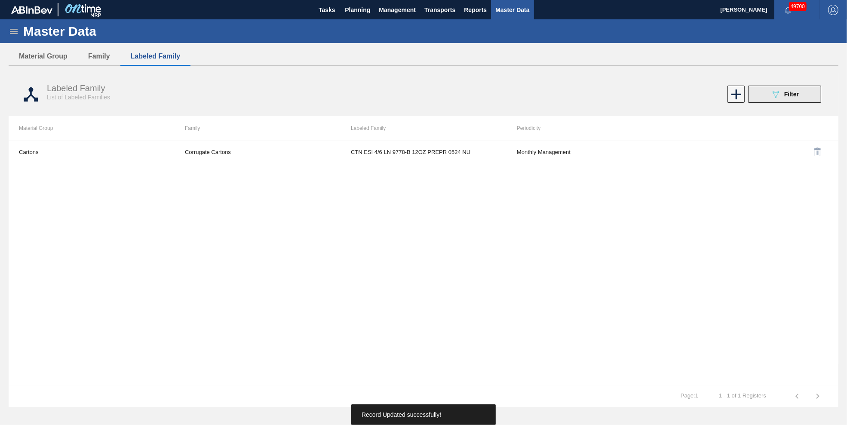
click at [564, 94] on span "Filter" at bounding box center [792, 94] width 15 height 7
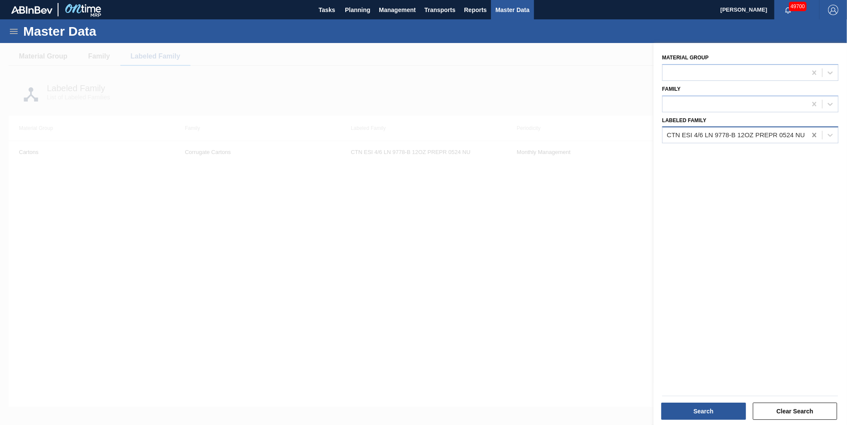
click at [564, 131] on icon at bounding box center [814, 135] width 9 height 9
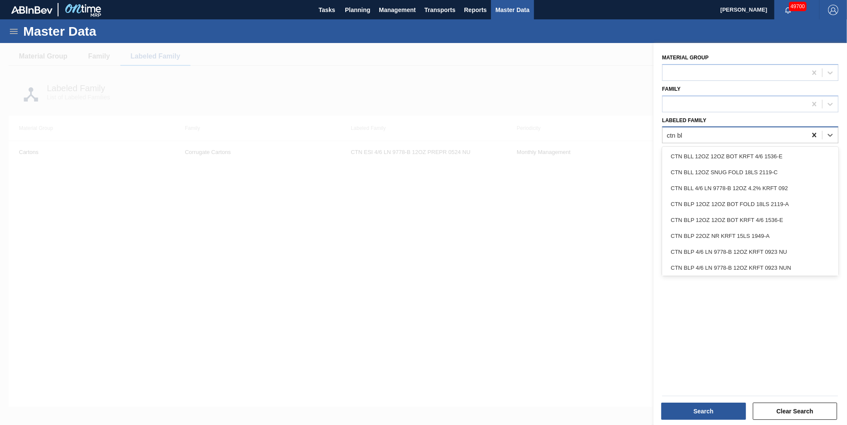
type Family "ctn blp"
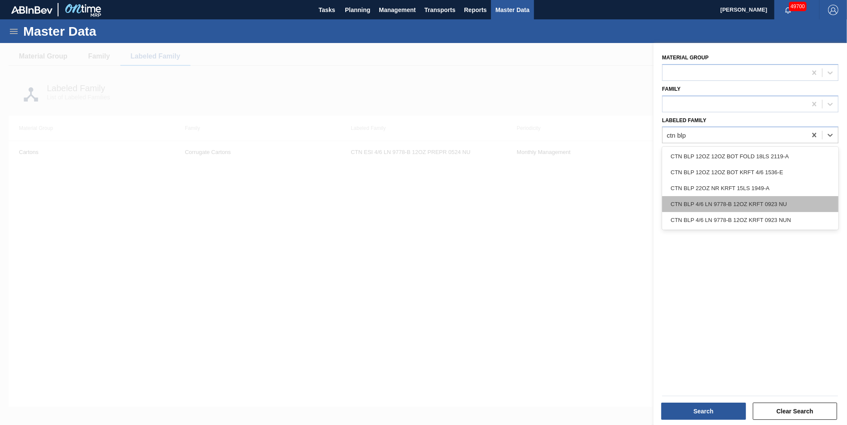
click at [564, 208] on div "CTN BLP 4/6 LN 9778-B 12OZ KRFT 0923 NU" at bounding box center [750, 204] width 176 height 16
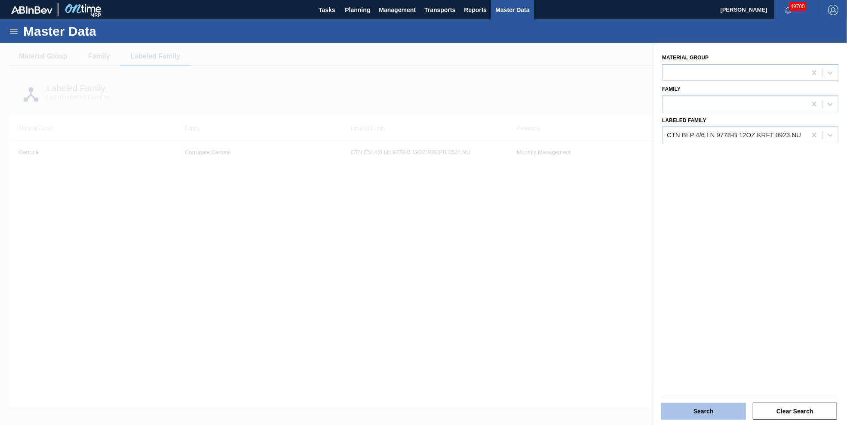
click at [564, 283] on button "Search" at bounding box center [704, 411] width 85 height 17
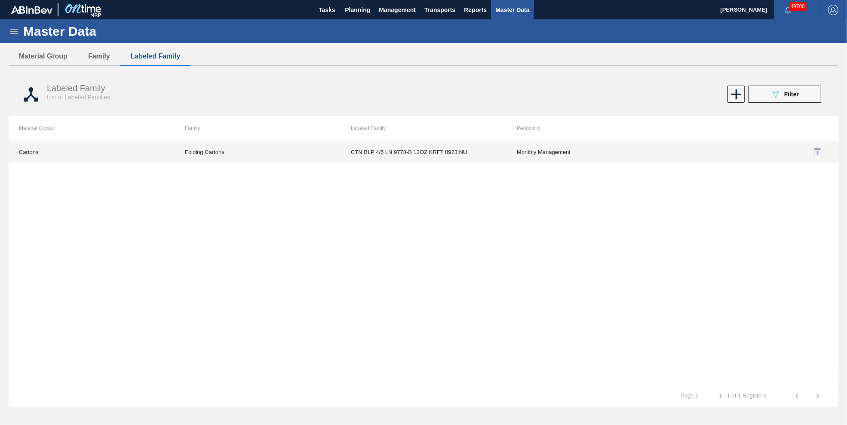
click at [437, 150] on td "CTN BLP 4/6 LN 9778-B 12OZ KRFT 0923 NU" at bounding box center [424, 152] width 166 height 22
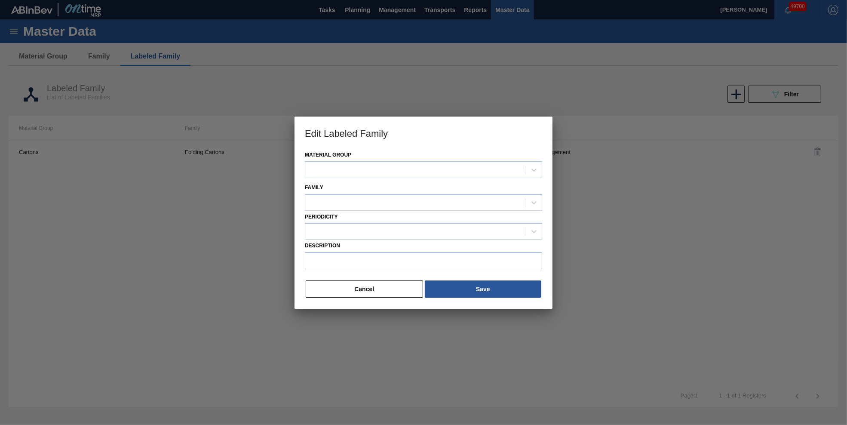
type input "CTN BLP 4/6 LN 9778-B 12OZ KRFT 0923 NU"
click at [535, 200] on icon at bounding box center [534, 203] width 9 height 9
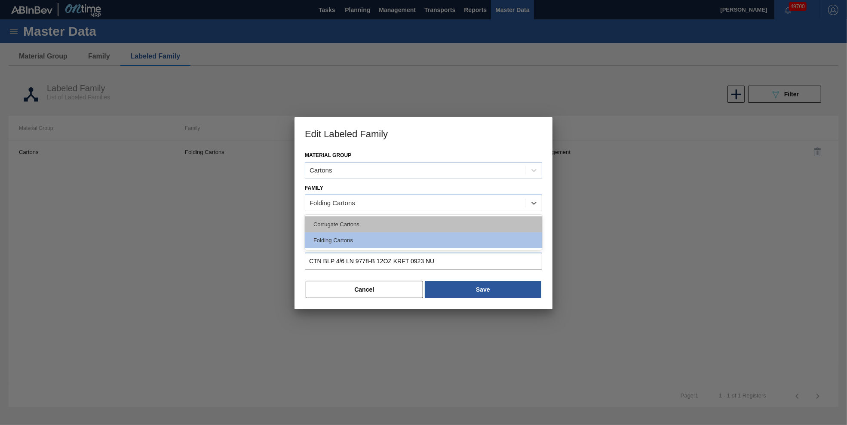
click at [413, 220] on div "Corrugate Cartons" at bounding box center [423, 224] width 237 height 16
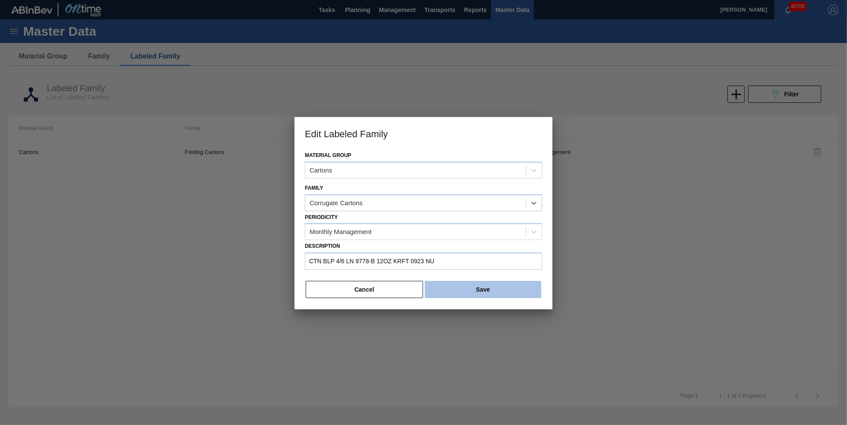
click at [468, 283] on button "Save" at bounding box center [483, 289] width 117 height 17
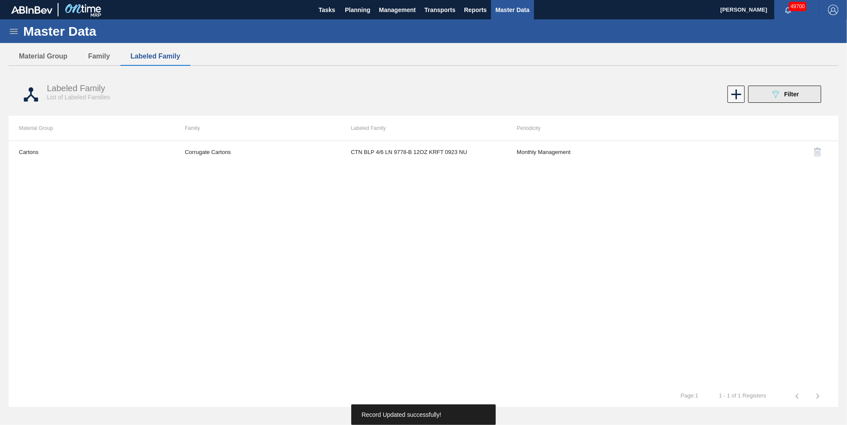
click at [564, 95] on span "Filter" at bounding box center [792, 94] width 15 height 7
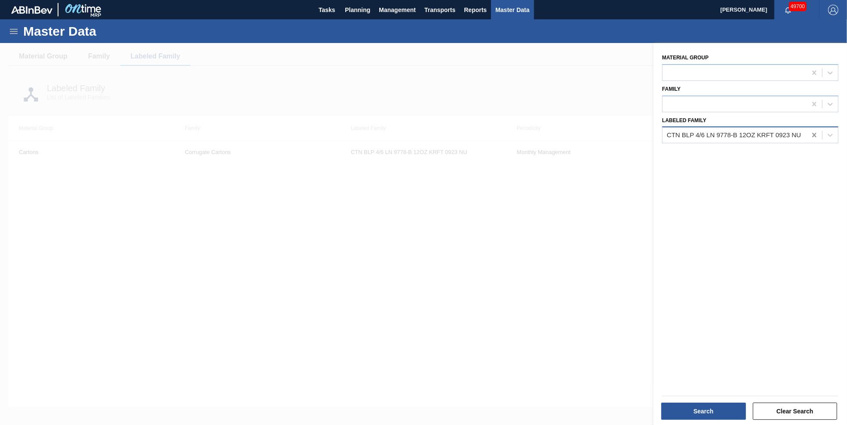
click at [564, 134] on icon at bounding box center [814, 135] width 9 height 9
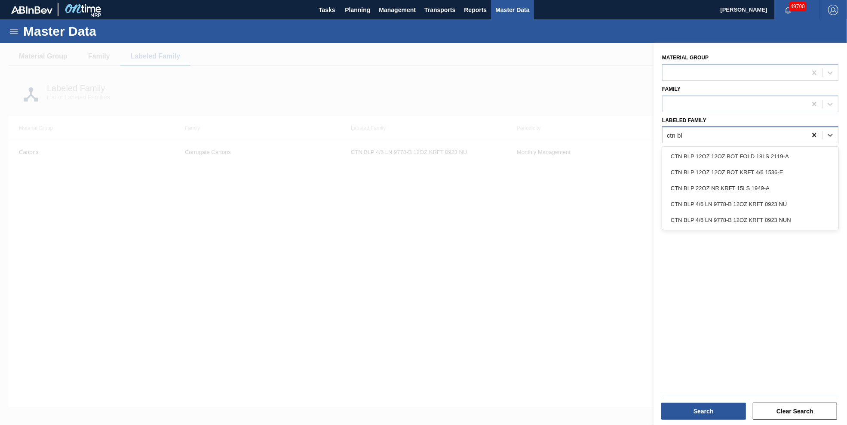
type Family "ctn blp"
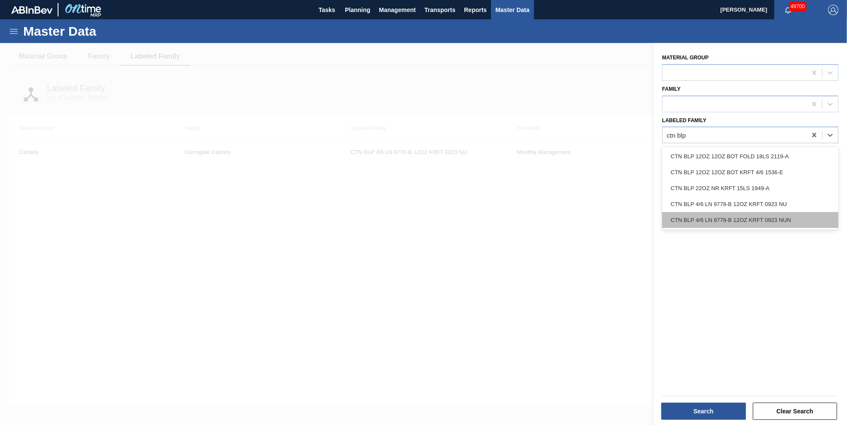
click at [564, 219] on div "CTN BLP 4/6 LN 9778-B 12OZ KRFT 0923 NUN" at bounding box center [750, 220] width 176 height 16
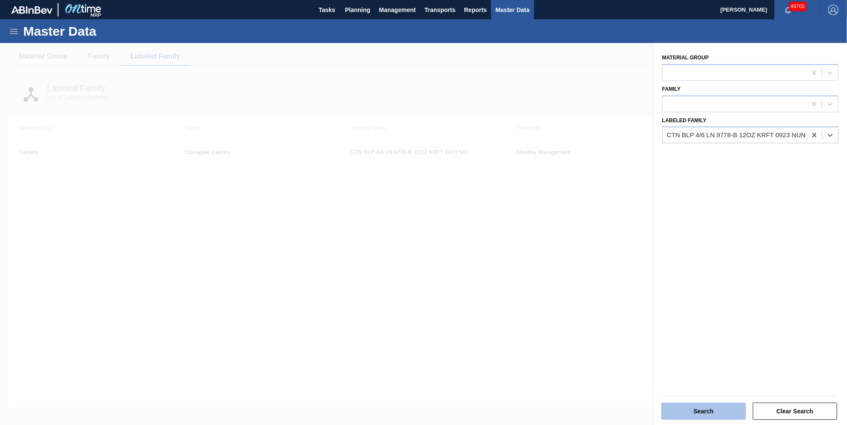
click at [564, 283] on button "Search" at bounding box center [704, 411] width 85 height 17
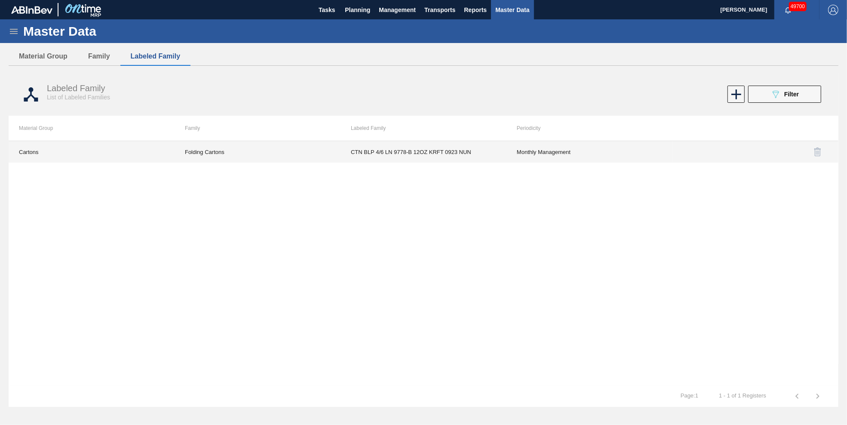
click at [413, 150] on td "CTN BLP 4/6 LN 9778-B 12OZ KRFT 0923 NUN" at bounding box center [424, 152] width 166 height 22
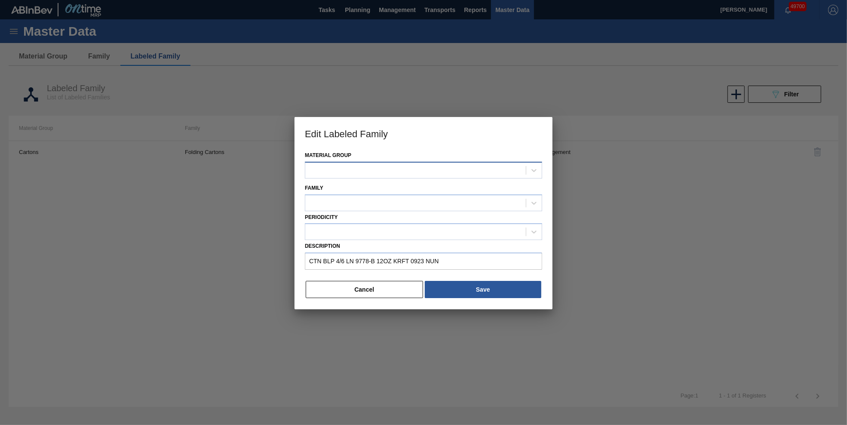
type input "CTN BLP 4/6 LN 9778-B 12OZ KRFT 0923 NUN"
click at [537, 201] on icon at bounding box center [534, 203] width 9 height 9
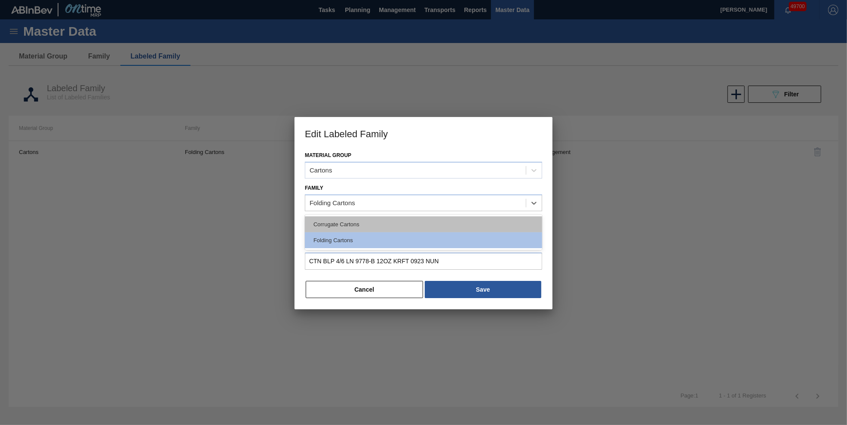
click at [450, 224] on div "Corrugate Cartons" at bounding box center [423, 224] width 237 height 16
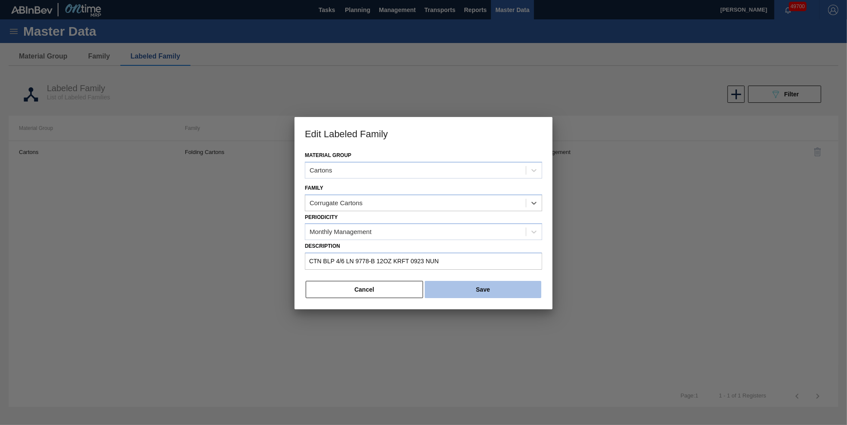
click at [486, 283] on button "Save" at bounding box center [483, 289] width 117 height 17
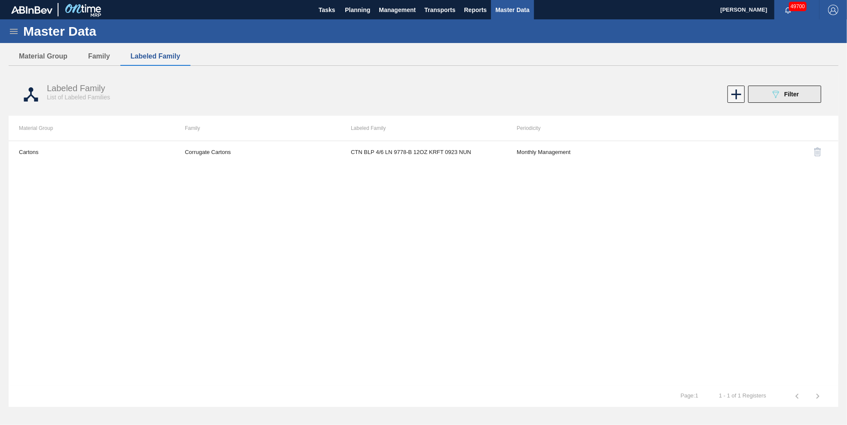
click at [564, 96] on button "089F7B8B-B2A5-4AFE-B5C0-19BA573D28AC Filter" at bounding box center [784, 94] width 73 height 17
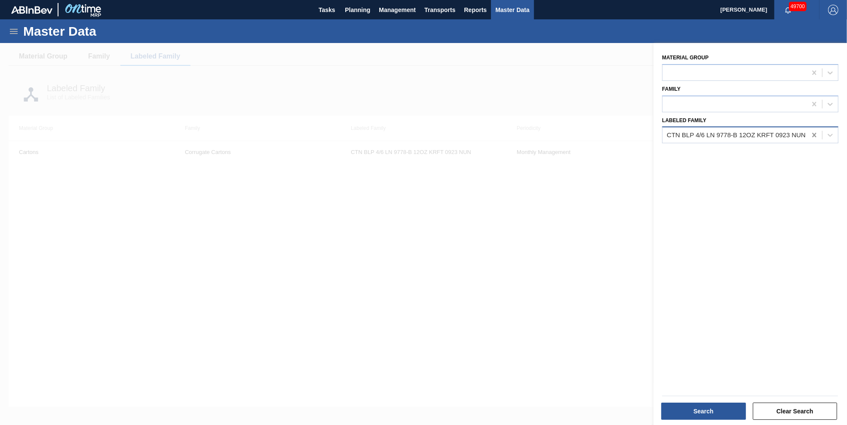
click at [564, 133] on icon at bounding box center [814, 135] width 9 height 9
type Family "ctn gpx"
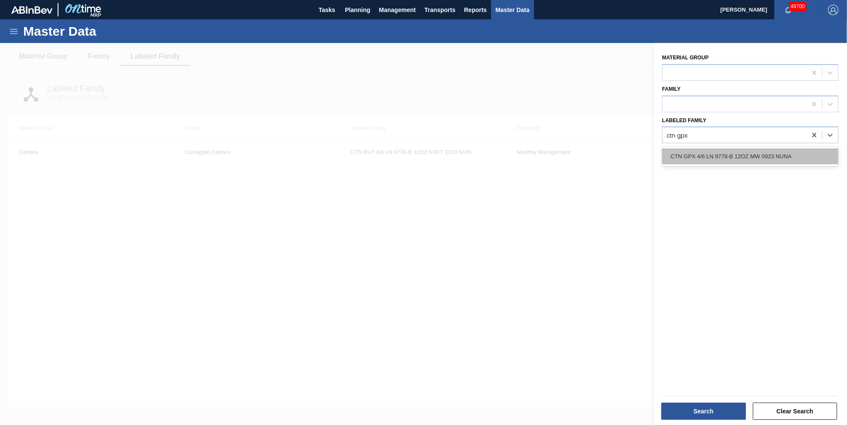
click at [564, 152] on div "CTN GPX 4/6 LN 9778-B 12OZ MW 0923 NUNA" at bounding box center [750, 156] width 176 height 16
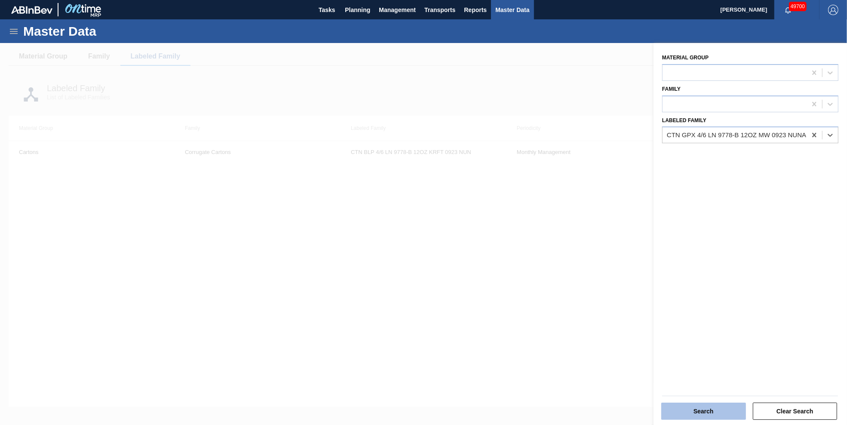
click at [564, 283] on button "Search" at bounding box center [704, 411] width 85 height 17
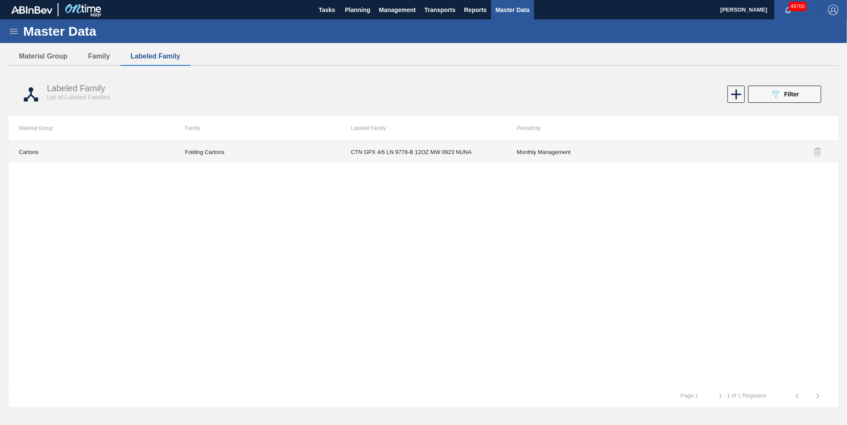
click at [388, 150] on td "CTN GPX 4/6 LN 9778-B 12OZ MW 0923 NUNA" at bounding box center [424, 152] width 166 height 22
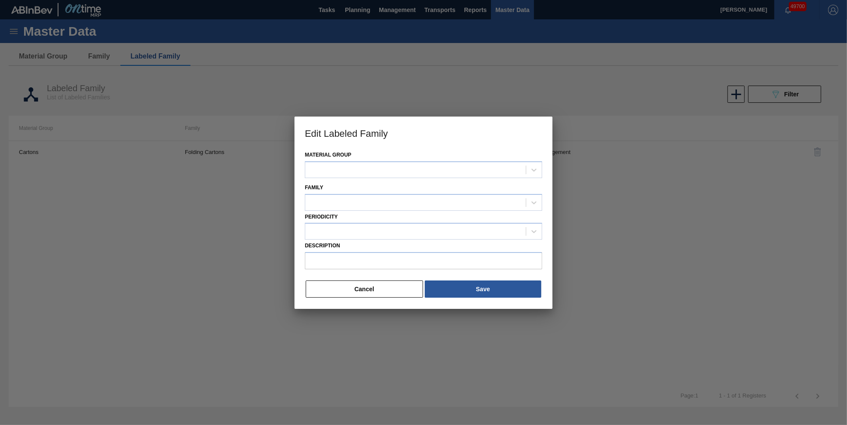
type input "CTN GPX 4/6 LN 9778-B 12OZ MW 0923 NUNA"
click at [531, 201] on icon at bounding box center [534, 203] width 9 height 9
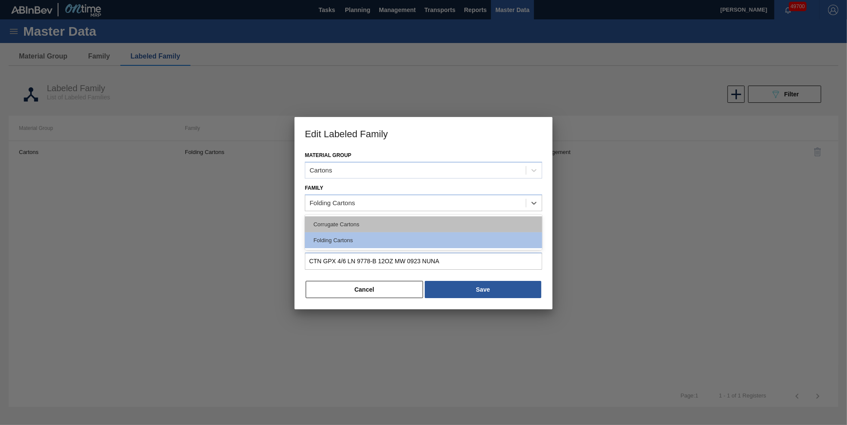
click at [466, 219] on div "Corrugate Cartons" at bounding box center [423, 224] width 237 height 16
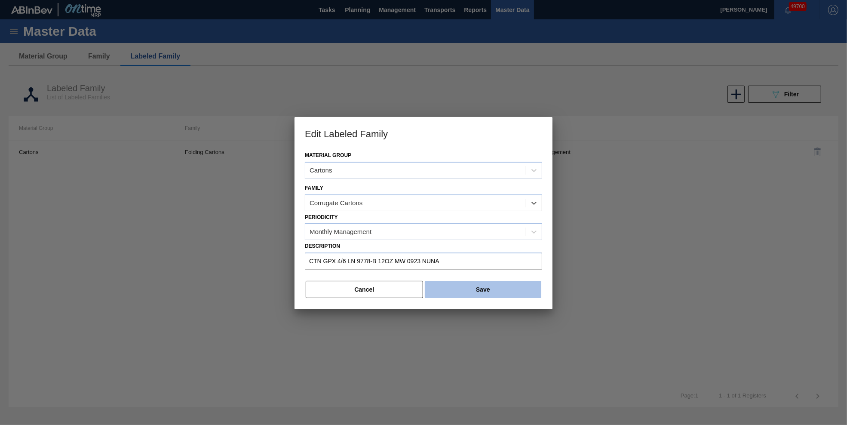
click at [498, 283] on button "Save" at bounding box center [483, 289] width 117 height 17
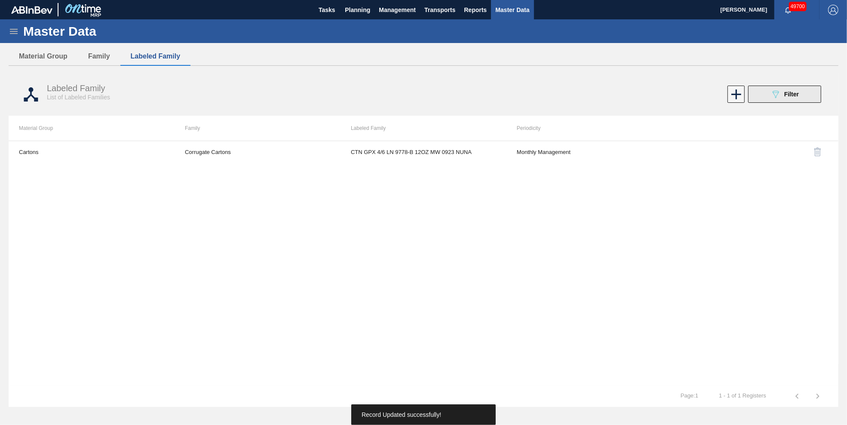
click at [564, 94] on icon "089F7B8B-B2A5-4AFE-B5C0-19BA573D28AC" at bounding box center [776, 94] width 10 height 10
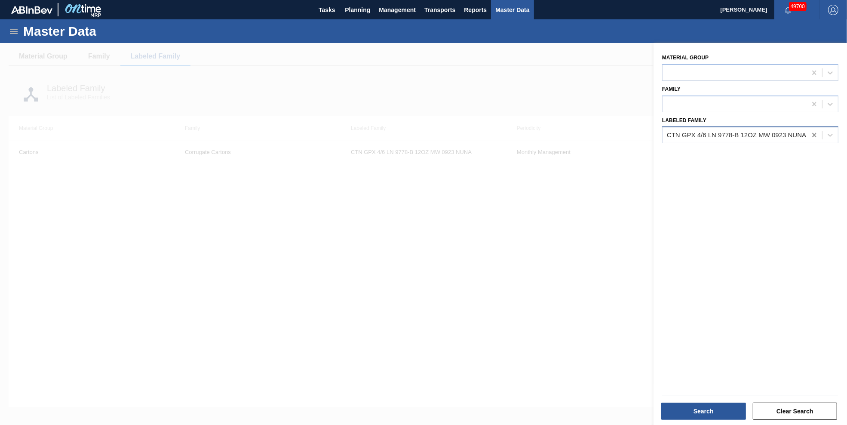
click at [564, 132] on icon at bounding box center [814, 135] width 9 height 9
type Family "ctn ulm"
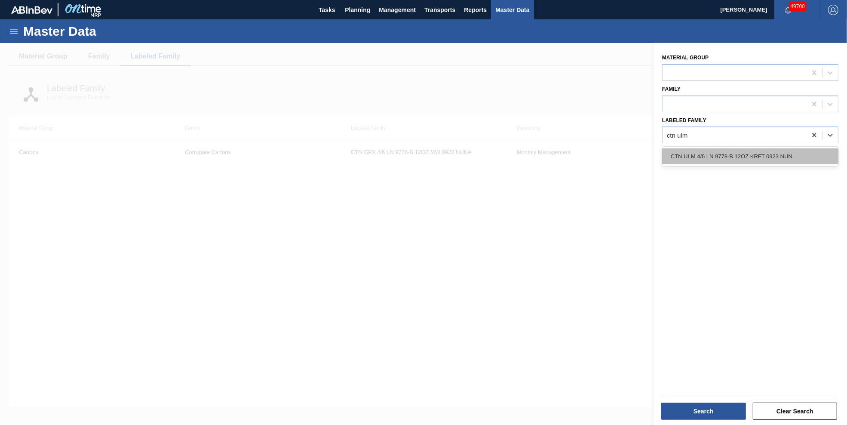
click at [564, 157] on div "CTN ULM 4/6 LN 9778-B 12OZ KRFT 0923 NUN" at bounding box center [750, 156] width 176 height 16
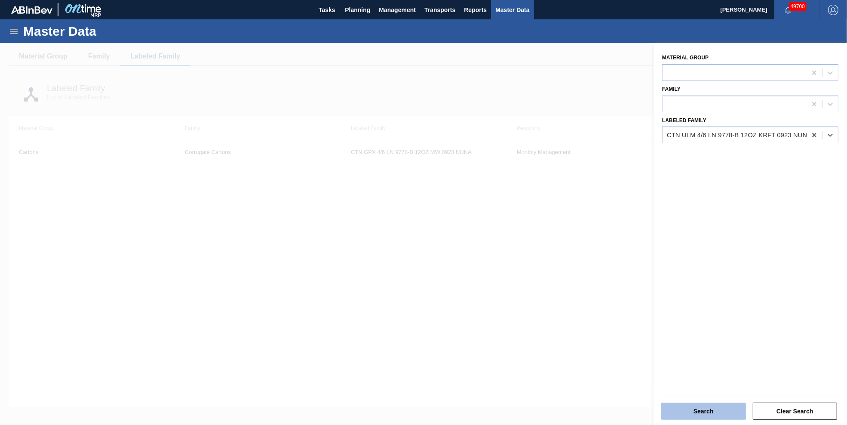
click at [564, 283] on button "Search" at bounding box center [704, 411] width 85 height 17
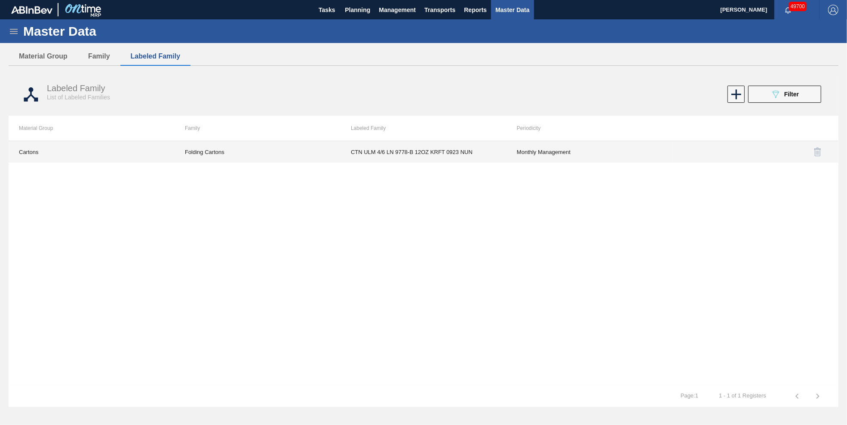
click at [436, 153] on td "CTN ULM 4/6 LN 9778-B 12OZ KRFT 0923 NUN" at bounding box center [424, 152] width 166 height 22
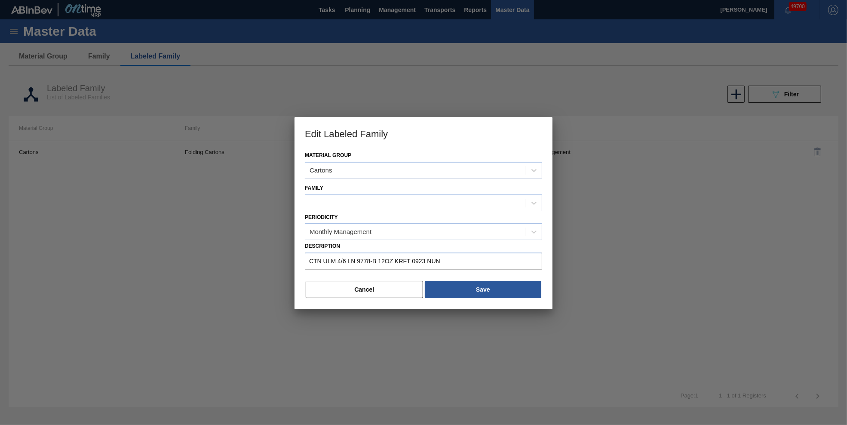
type input "CTN ULM 4/6 LN 9778-B 12OZ KRFT 0923 NUN"
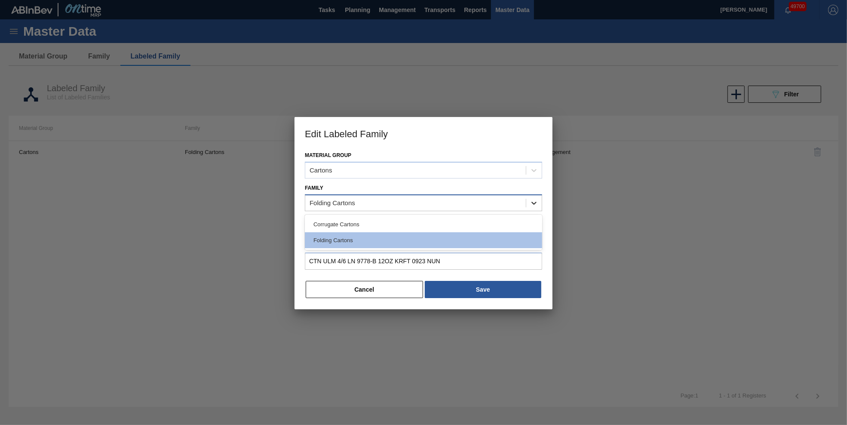
click at [537, 199] on icon at bounding box center [534, 203] width 9 height 9
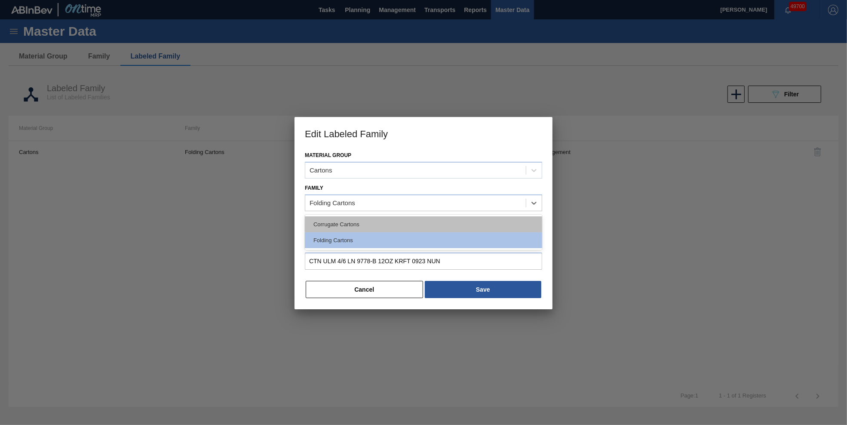
click at [487, 219] on div "Corrugate Cartons" at bounding box center [423, 224] width 237 height 16
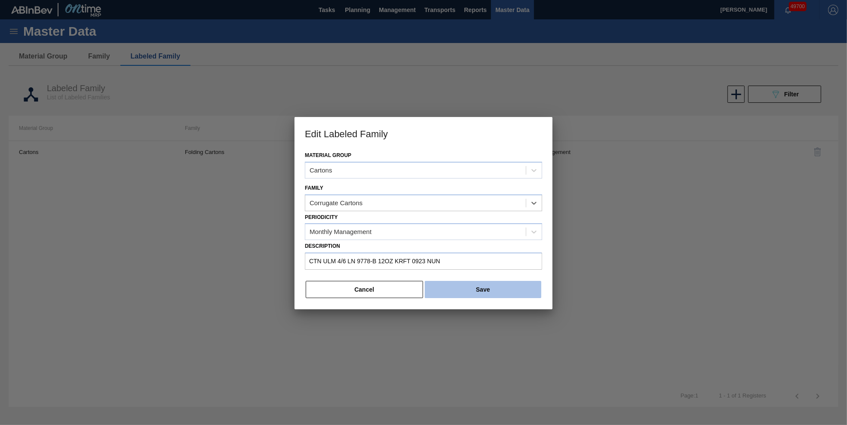
click at [493, 283] on button "Save" at bounding box center [483, 289] width 117 height 17
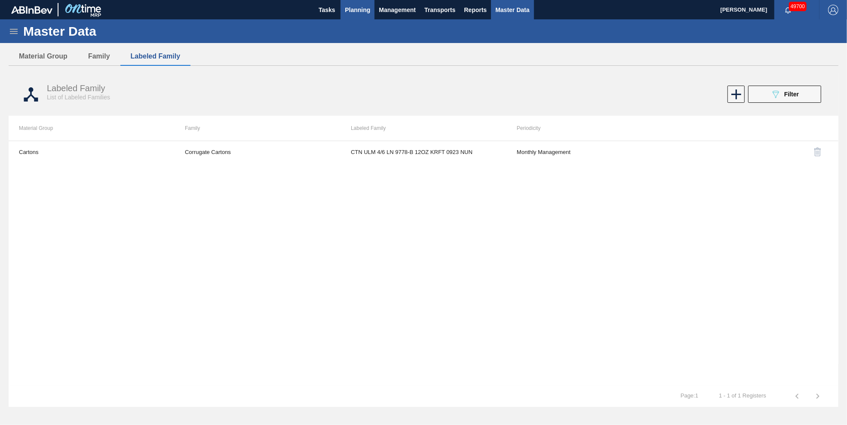
click at [362, 11] on span "Planning" at bounding box center [357, 10] width 25 height 10
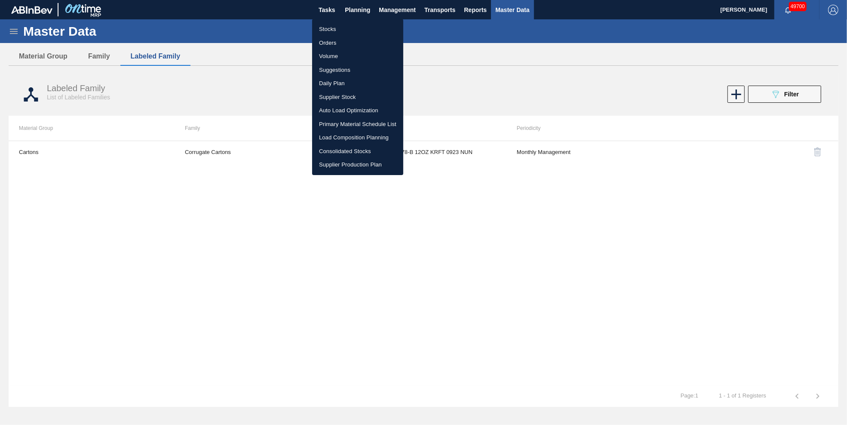
click at [564, 39] on div at bounding box center [423, 212] width 847 height 425
